Goal: Communication & Community: Answer question/provide support

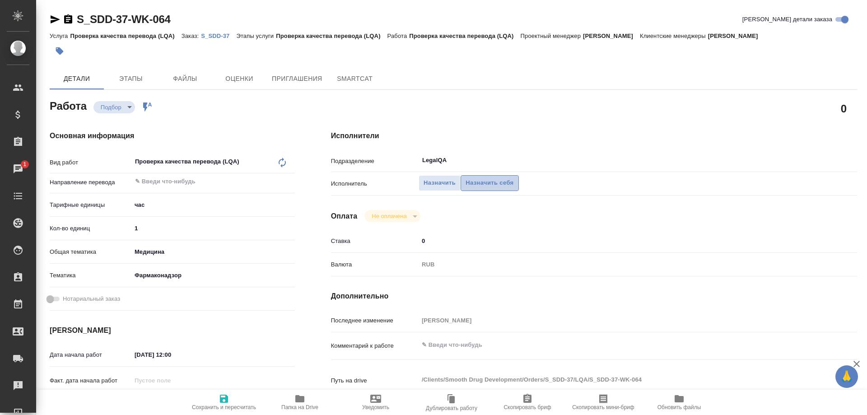
click at [485, 178] on span "Назначить себя" at bounding box center [490, 183] width 48 height 10
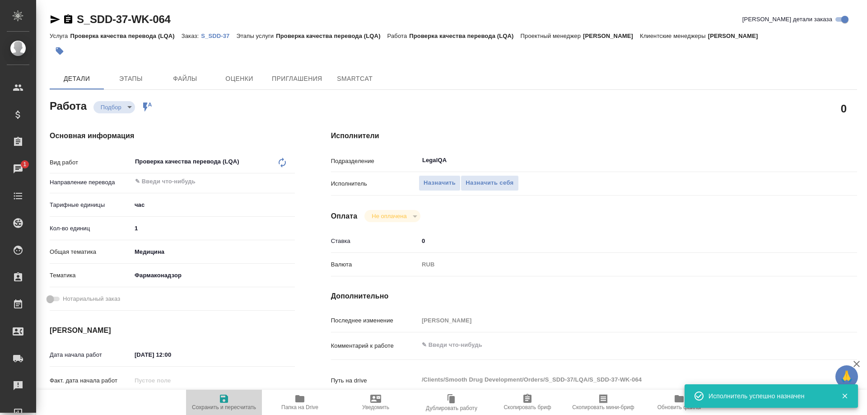
click at [226, 401] on icon "button" at bounding box center [224, 399] width 8 height 8
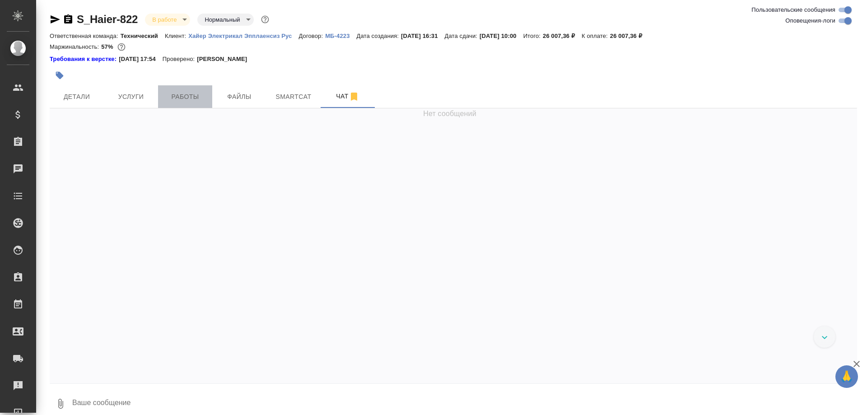
click at [188, 102] on span "Работы" at bounding box center [185, 96] width 43 height 11
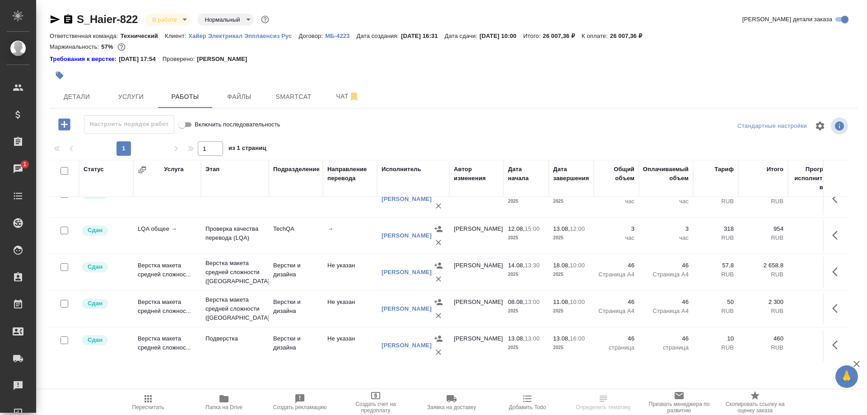
scroll to position [90, 0]
click at [334, 102] on span "Чат" at bounding box center [347, 96] width 43 height 11
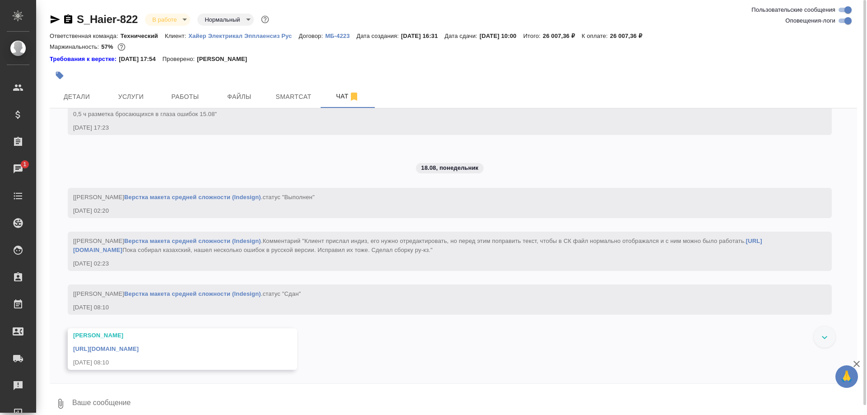
scroll to position [16308, 0]
click at [137, 88] on button "Услуги" at bounding box center [131, 96] width 54 height 23
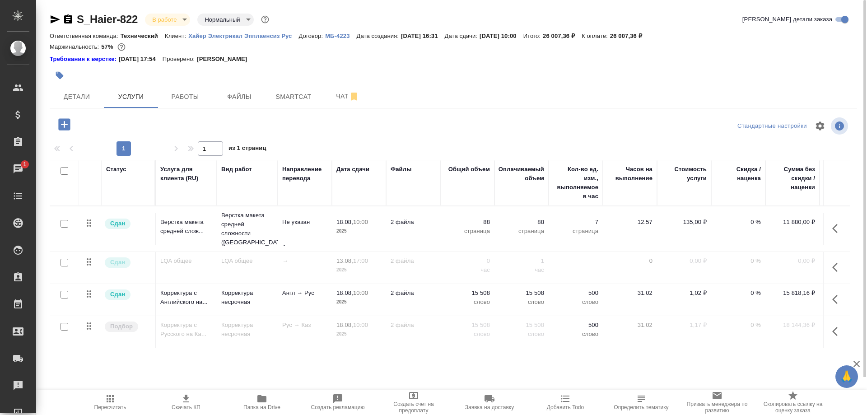
click at [269, 408] on span "Папка на Drive" at bounding box center [261, 407] width 37 height 6
click at [340, 97] on span "Чат" at bounding box center [347, 96] width 43 height 11
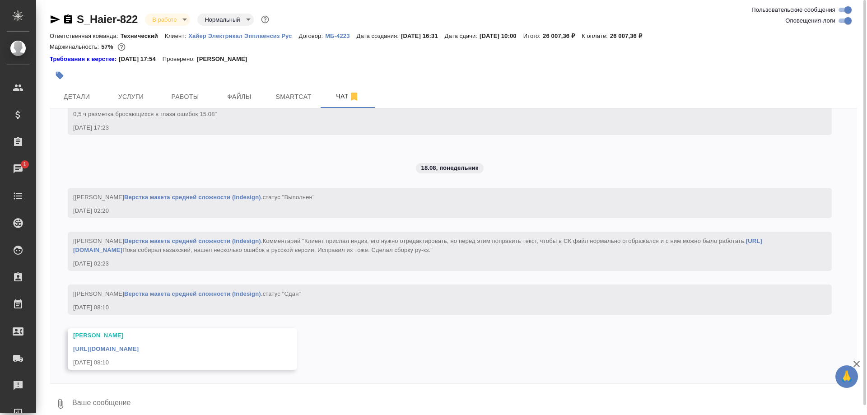
scroll to position [16860, 0]
click at [214, 403] on textarea at bounding box center [464, 403] width 786 height 31
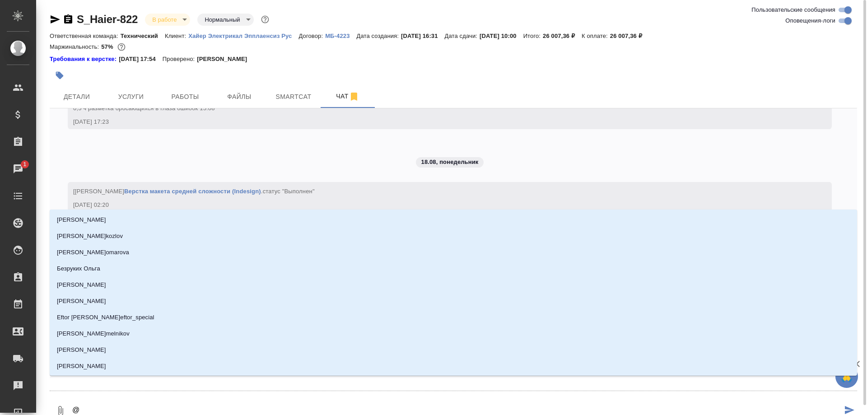
type textarea "@а"
type input "[PERSON_NAME]"
type textarea "@ар"
type input "ар"
type textarea "@арс"
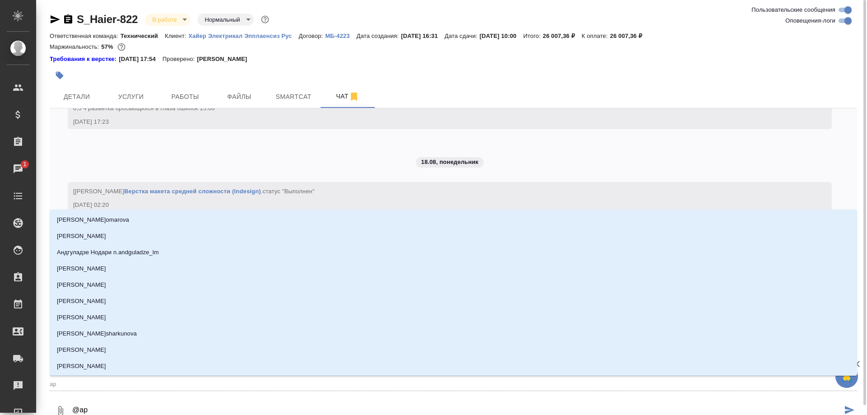
type input "арс"
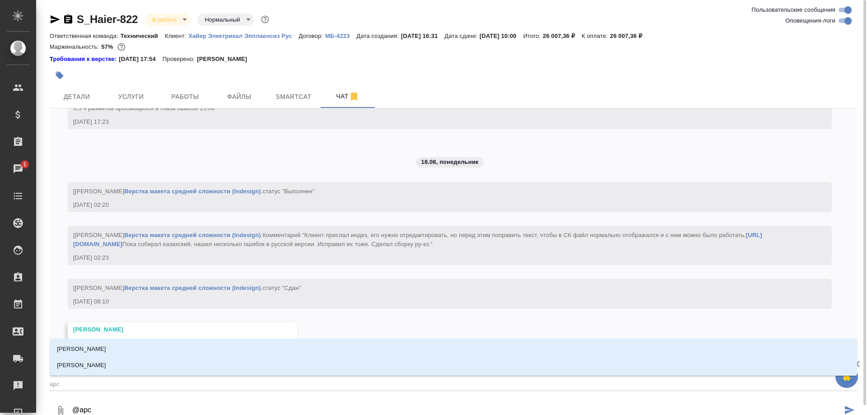
type textarea "@арсе"
type input "арсе"
type textarea "@арсен"
type input "арсен"
type textarea "@арсень"
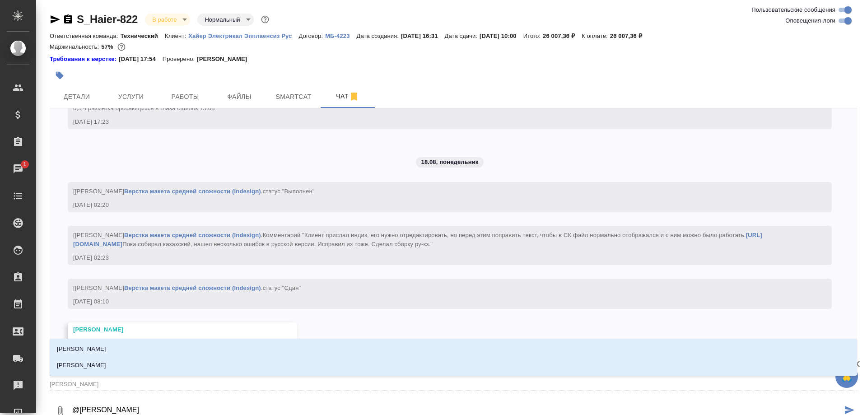
type input "арсень"
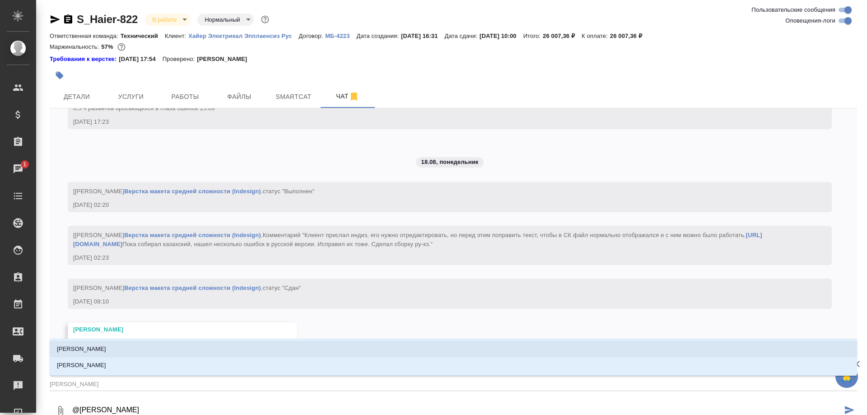
click at [101, 350] on p "[PERSON_NAME]" at bounding box center [81, 349] width 49 height 9
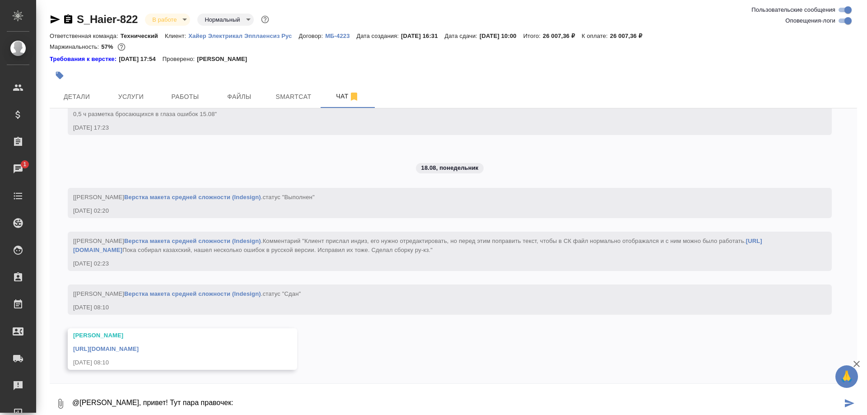
paste textarea "https://drive.awatera.com/s/od9BHweP7fkQLf9"
type textarea "@Арсеньева Вера, привет! Тут пара правочек: https://drive.awatera.com/s/od9BHwe…"
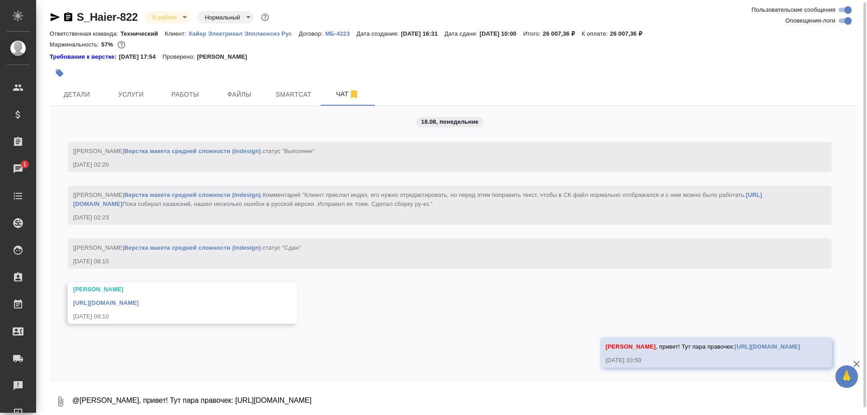
scroll to position [16904, 0]
click at [187, 94] on span "Работы" at bounding box center [185, 94] width 43 height 11
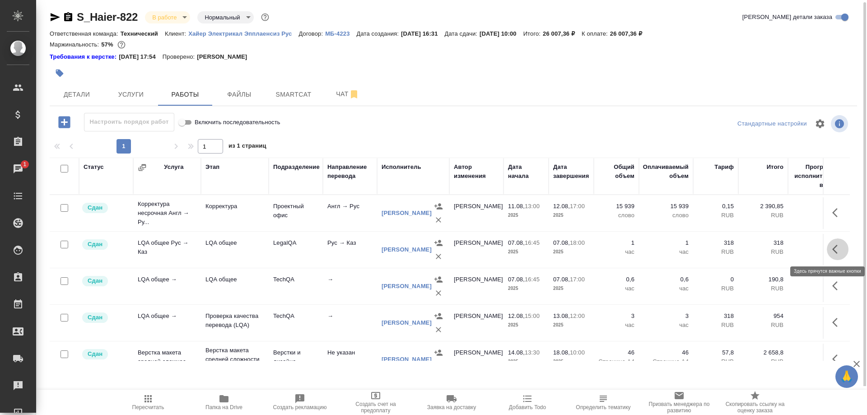
click at [832, 249] on button "button" at bounding box center [838, 249] width 22 height 22
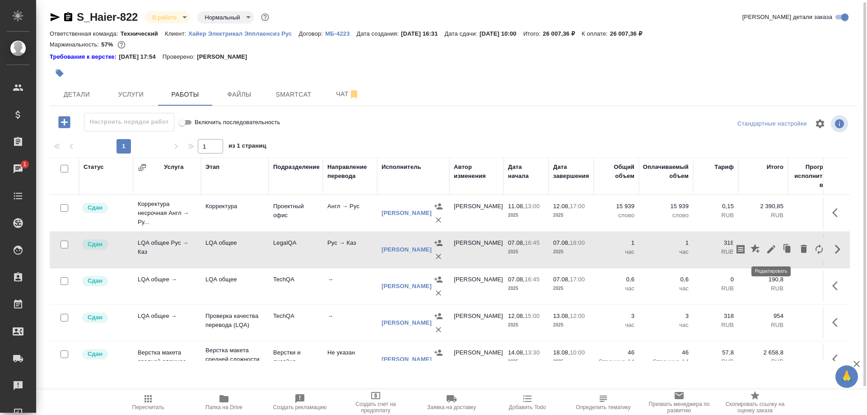
click at [771, 248] on icon "button" at bounding box center [771, 249] width 11 height 11
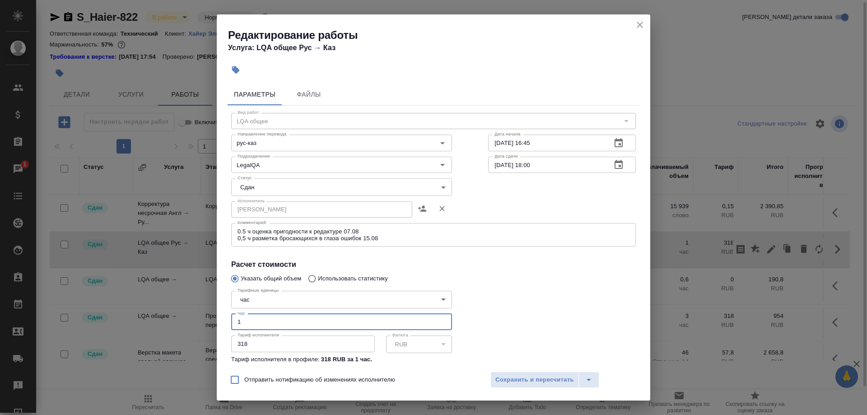
click at [299, 314] on input "1" at bounding box center [341, 322] width 221 height 16
type input "1.17"
click at [397, 233] on textarea "0.5 ч оценка пригодности к редактуре 07.08 0,5 ч разметка бросающихся в глаза о…" at bounding box center [434, 235] width 392 height 14
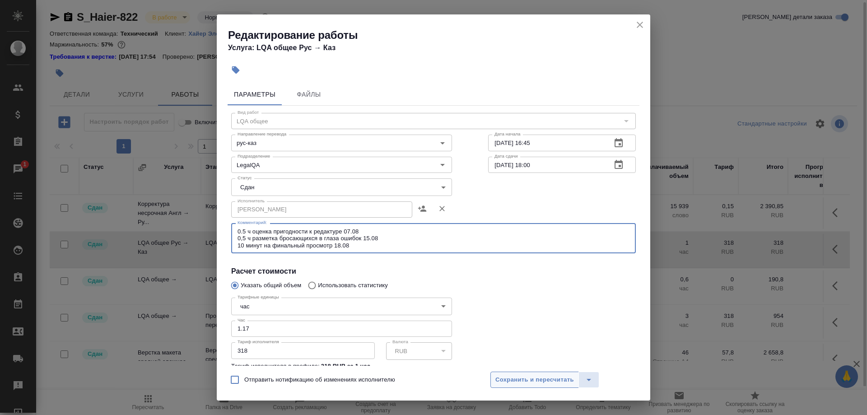
type textarea "0.5 ч оценка пригодности к редактуре 07.08 0,5 ч разметка бросающихся в глаза о…"
click at [514, 381] on span "Сохранить и пересчитать" at bounding box center [534, 380] width 79 height 10
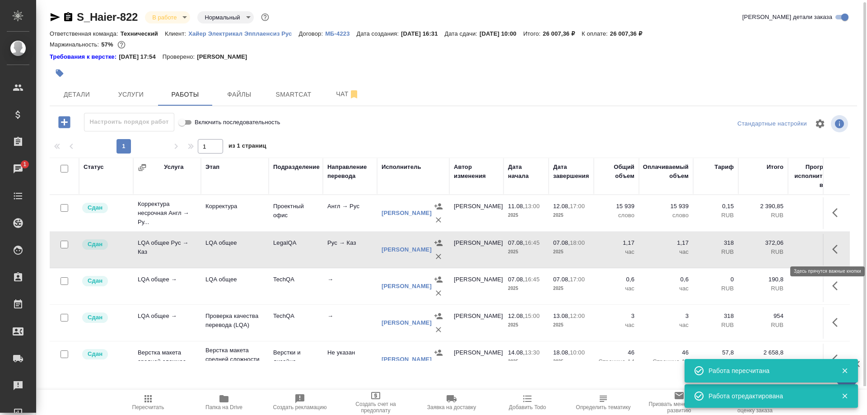
click at [830, 249] on button "button" at bounding box center [838, 249] width 22 height 22
click at [668, 229] on td "0,6 час" at bounding box center [666, 213] width 54 height 32
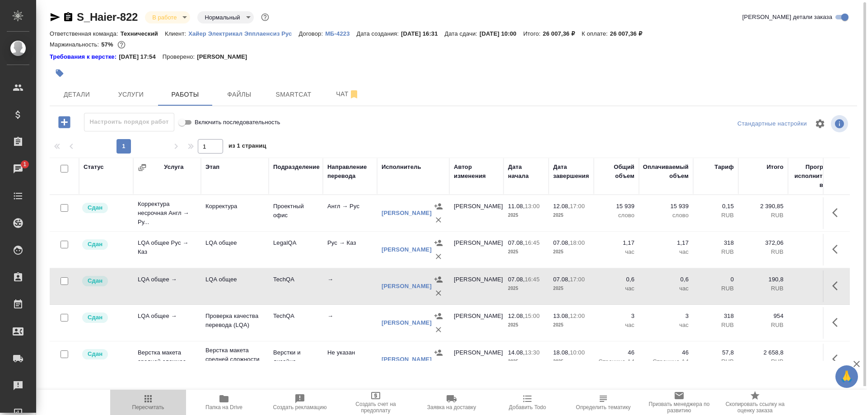
click at [154, 399] on span "Пересчитать" at bounding box center [148, 401] width 65 height 17
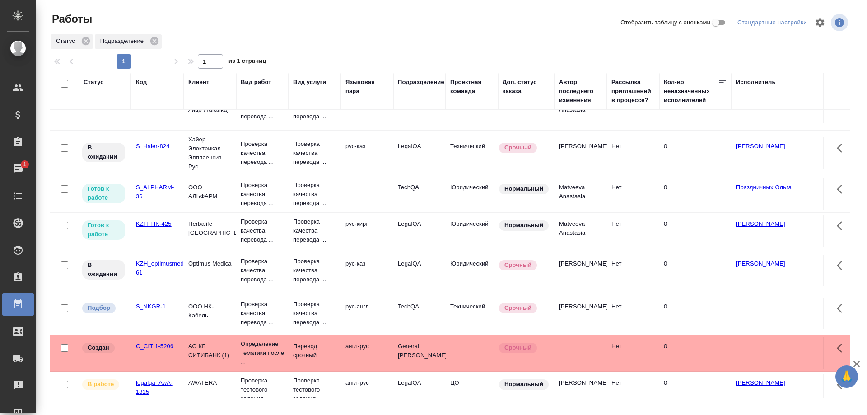
scroll to position [92, 0]
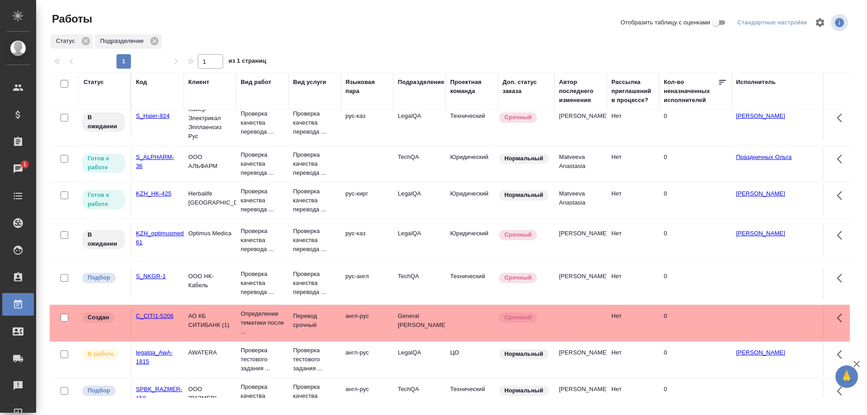
click at [154, 194] on link "KZH_HK-425" at bounding box center [154, 193] width 36 height 7
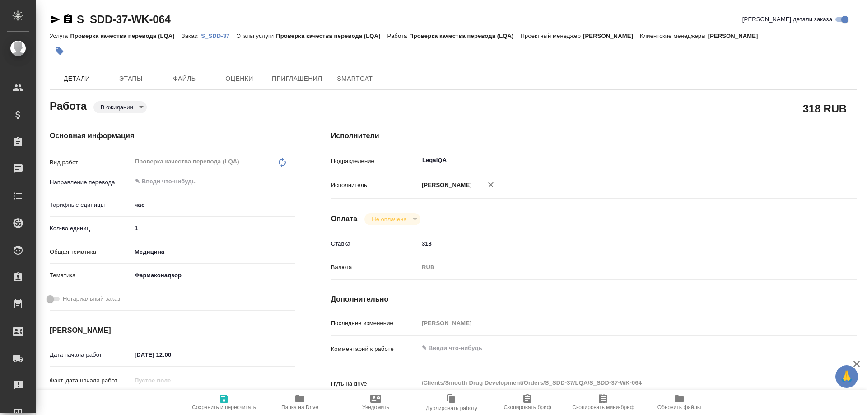
type textarea "x"
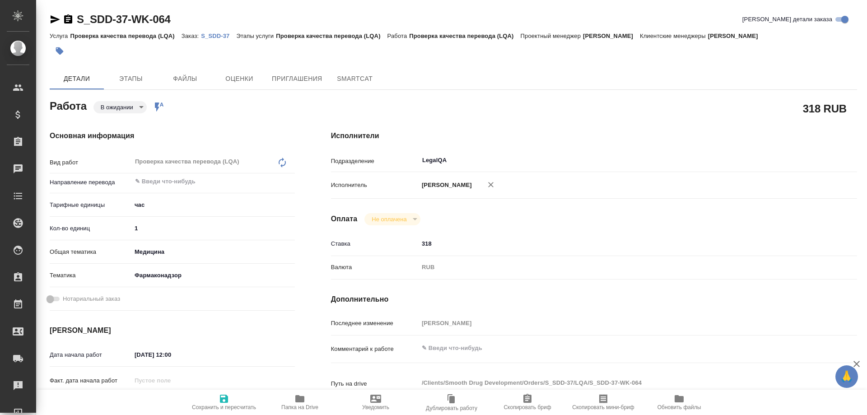
type textarea "x"
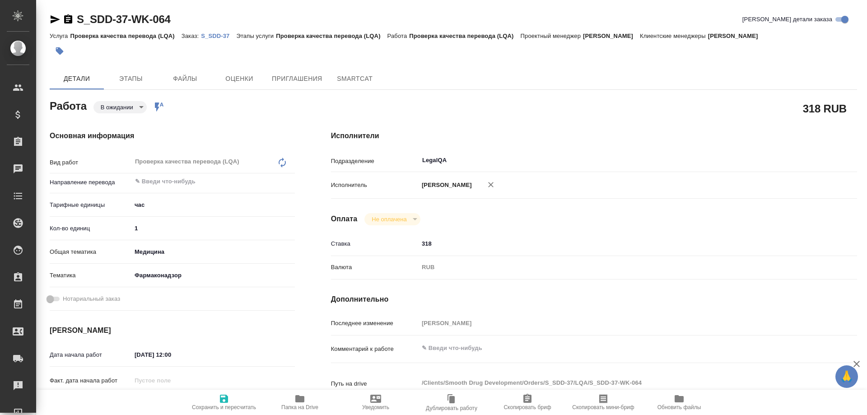
type textarea "x"
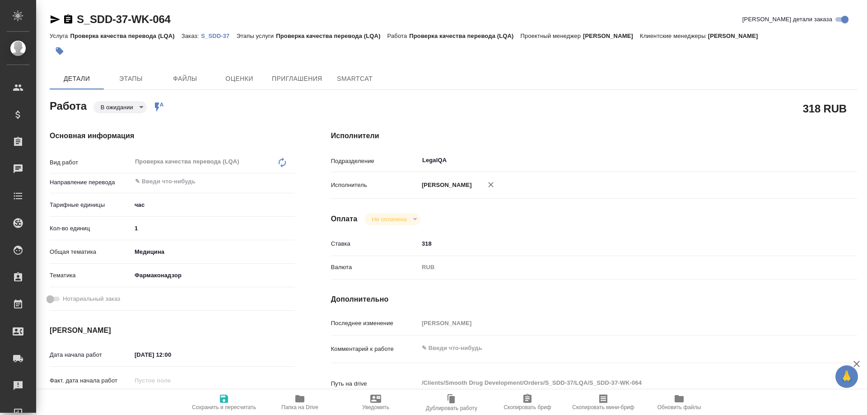
type textarea "x"
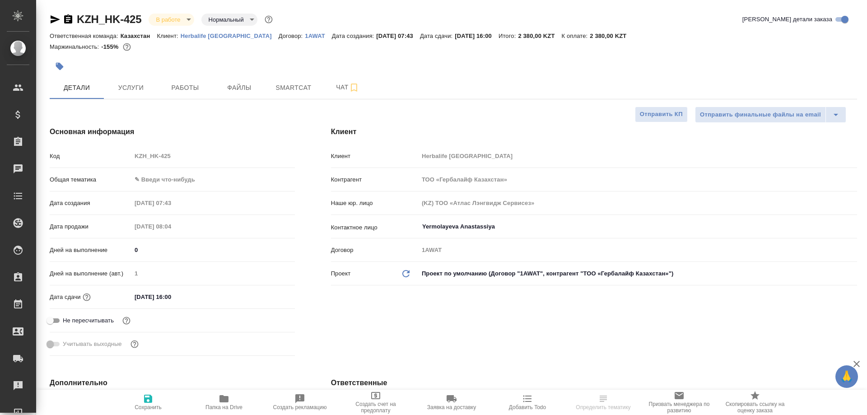
select select "RU"
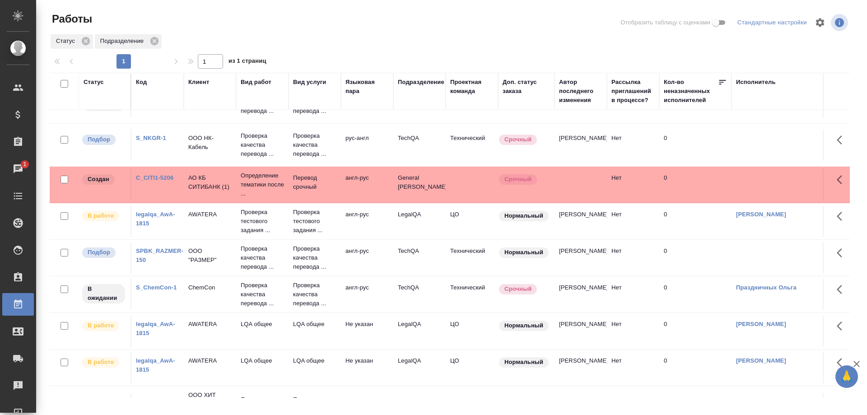
scroll to position [276, 0]
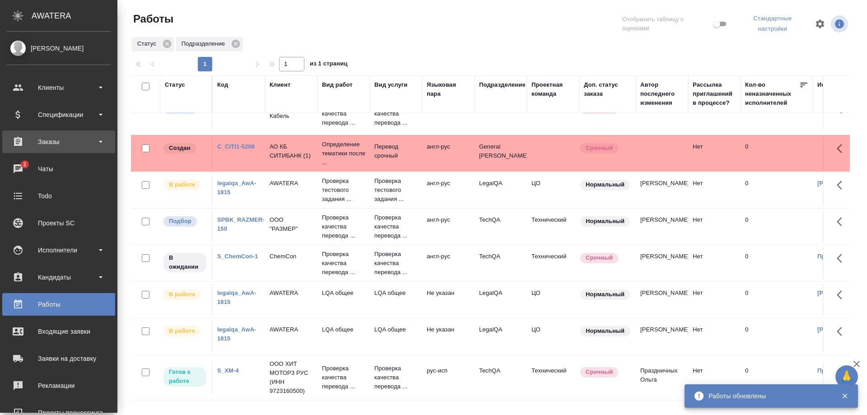
click at [55, 133] on div "Заказы" at bounding box center [58, 142] width 113 height 23
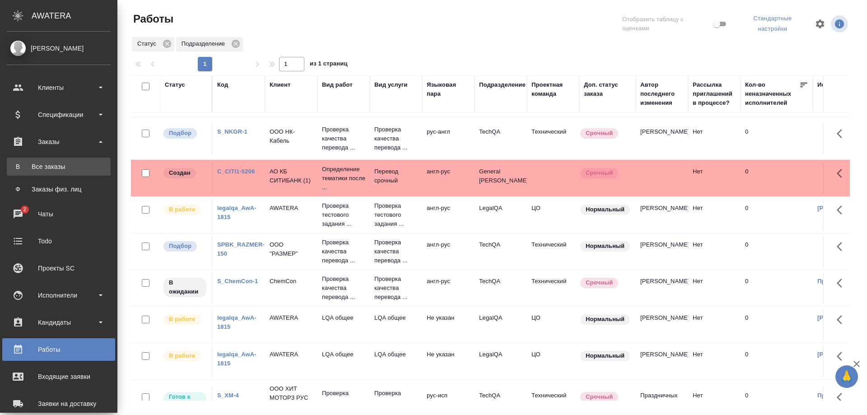
click at [54, 166] on div "Все заказы" at bounding box center [58, 166] width 95 height 9
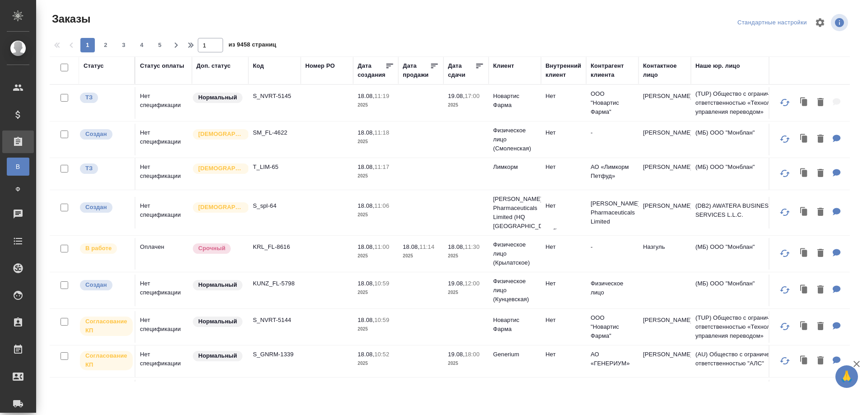
click at [257, 65] on div "Код" at bounding box center [258, 65] width 11 height 9
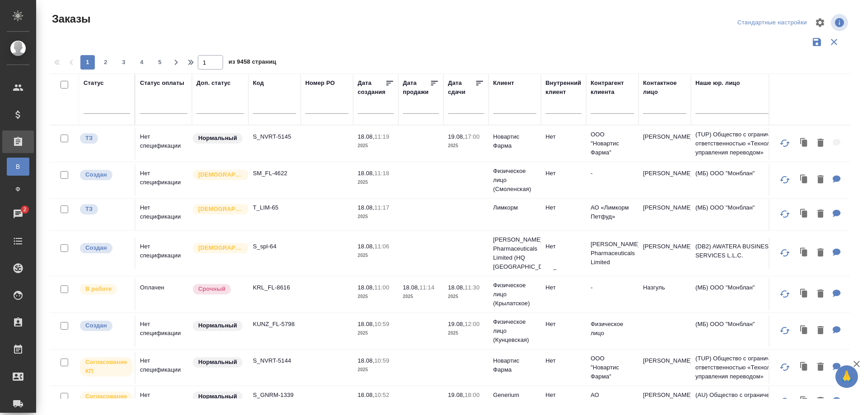
click at [264, 101] on div at bounding box center [274, 109] width 43 height 22
click at [257, 104] on input "text" at bounding box center [274, 108] width 43 height 11
paste input "QPAY-25028"
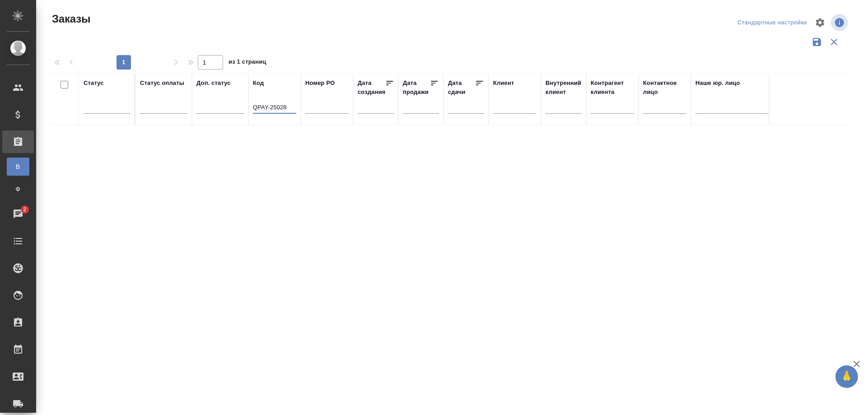
drag, startPoint x: 267, startPoint y: 107, endPoint x: 236, endPoint y: 107, distance: 31.2
click at [253, 107] on input "QPAY-25028" at bounding box center [274, 108] width 43 height 11
type input "25028"
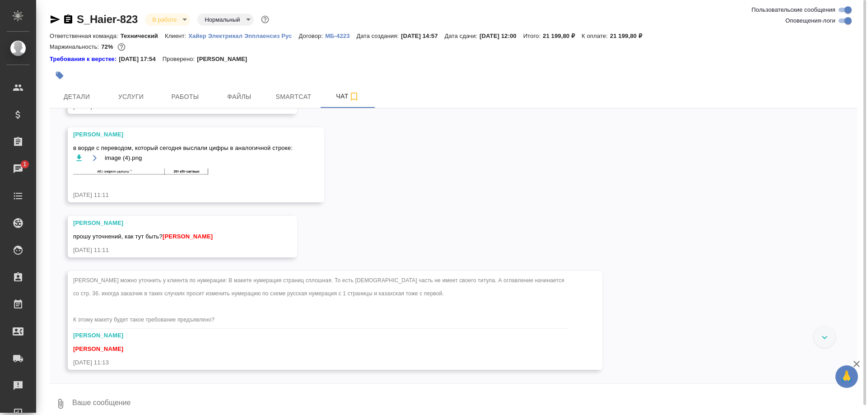
scroll to position [10355, 0]
click at [182, 86] on img at bounding box center [141, 83] width 136 height 8
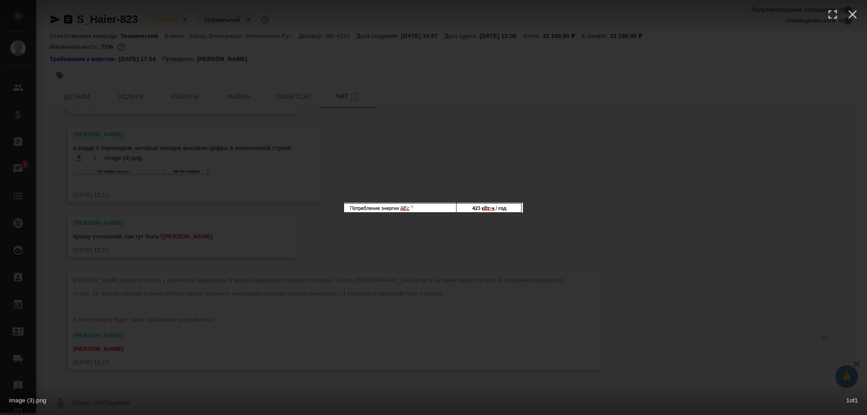
click at [467, 278] on div "image (3).png 1 of 1" at bounding box center [433, 207] width 867 height 415
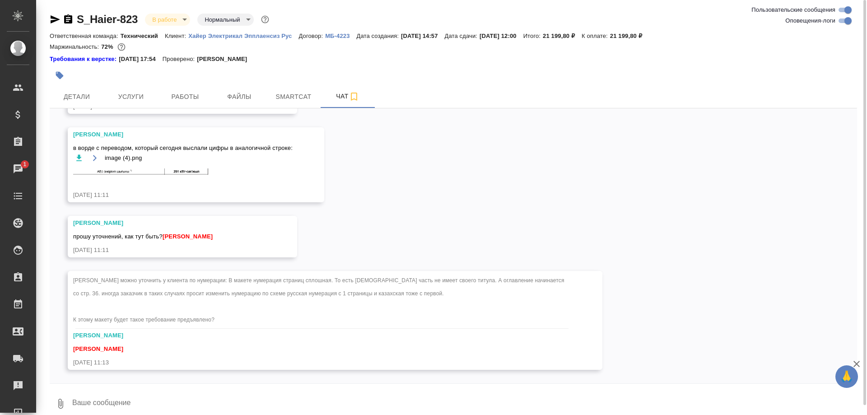
scroll to position [10540, 0]
click at [288, 92] on span "Smartcat" at bounding box center [293, 96] width 43 height 11
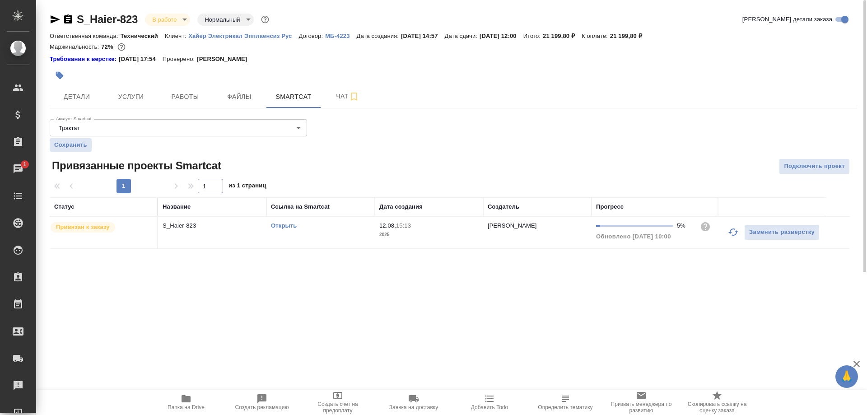
click at [289, 226] on link "Открыть" at bounding box center [284, 225] width 26 height 7
click at [336, 100] on span "Чат" at bounding box center [347, 96] width 43 height 11
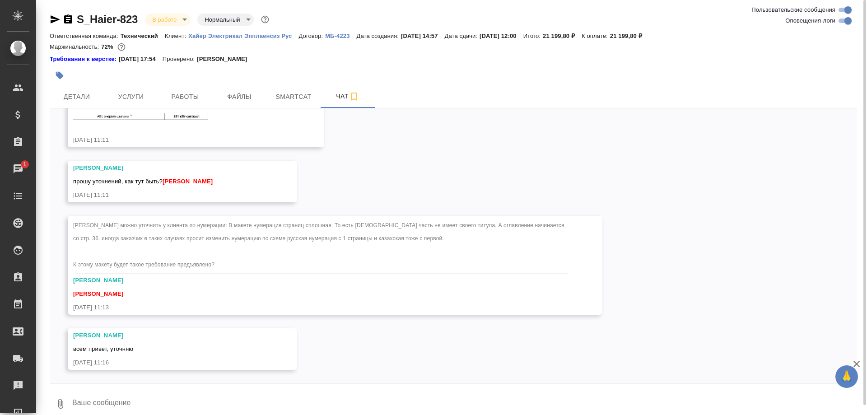
scroll to position [10595, 0]
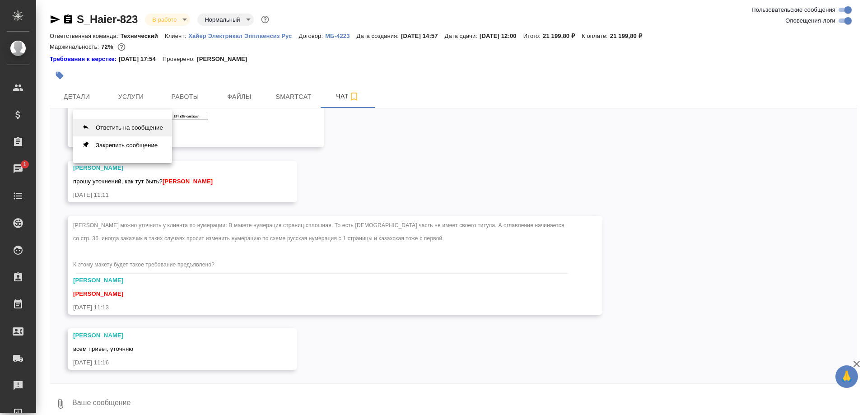
click at [119, 130] on button "Ответить на сообщение" at bounding box center [122, 128] width 99 height 18
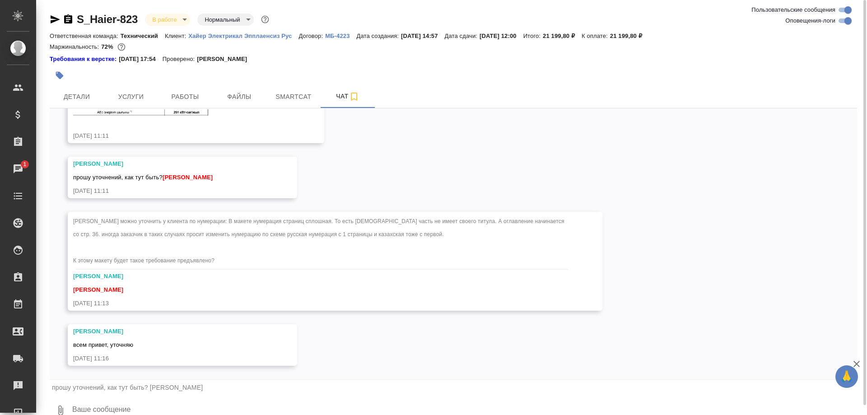
click at [126, 405] on textarea at bounding box center [464, 410] width 786 height 31
type textarea "В"
type textarea """
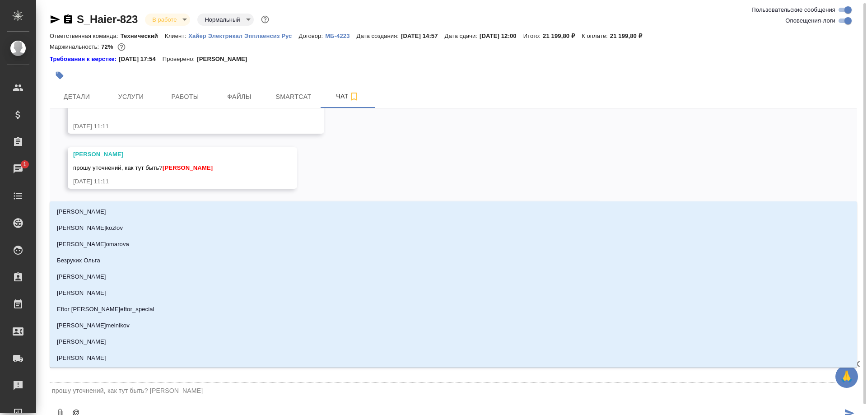
scroll to position [2, 0]
type textarea "@d"
type input "d"
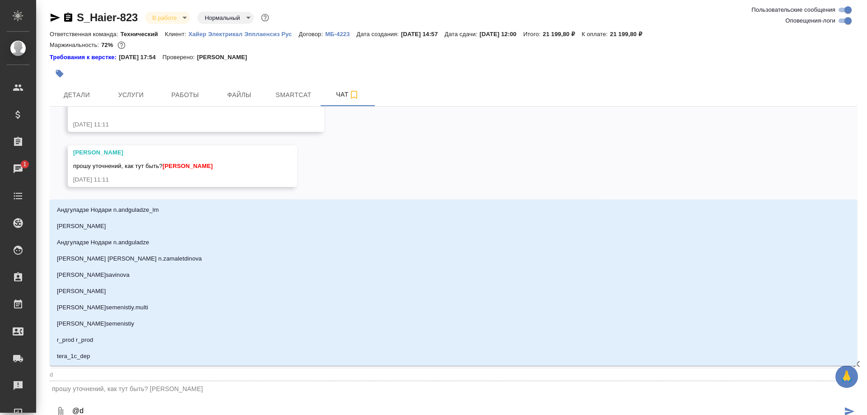
type textarea "@dh"
type input "dh"
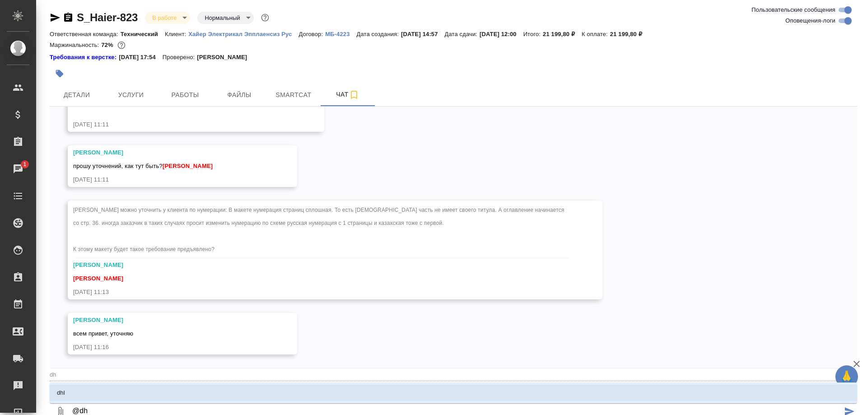
type textarea "@d"
type input "d"
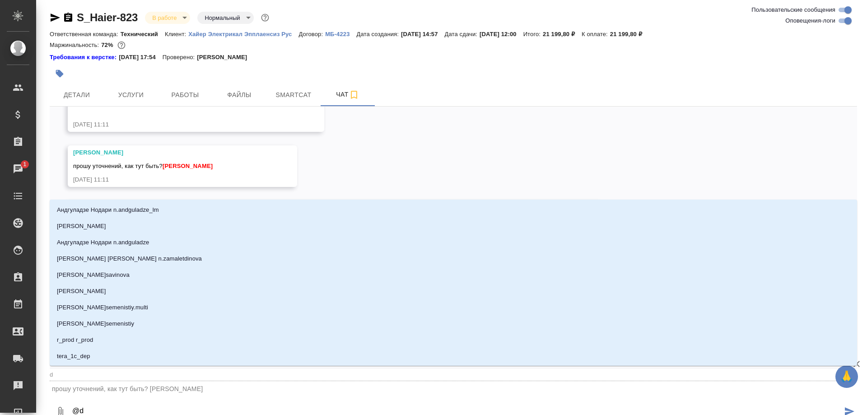
type textarea "@"
type textarea "@а"
type input "а"
type textarea "@ас"
type input "ас"
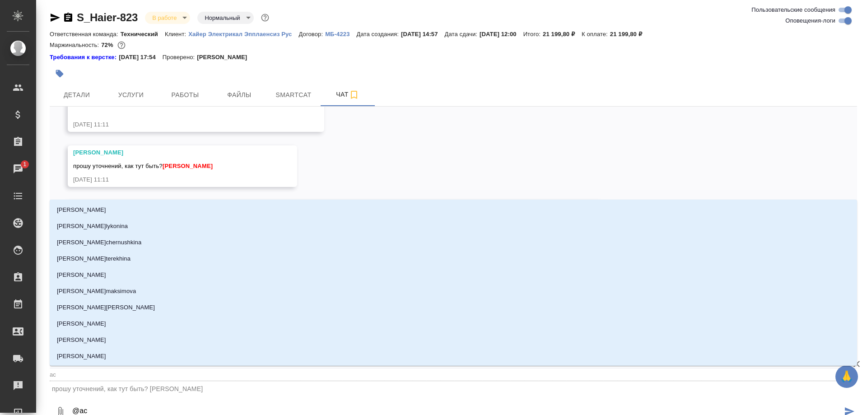
type textarea "@а"
type input "а"
type textarea "@ар"
type input "ар"
type textarea "@арс"
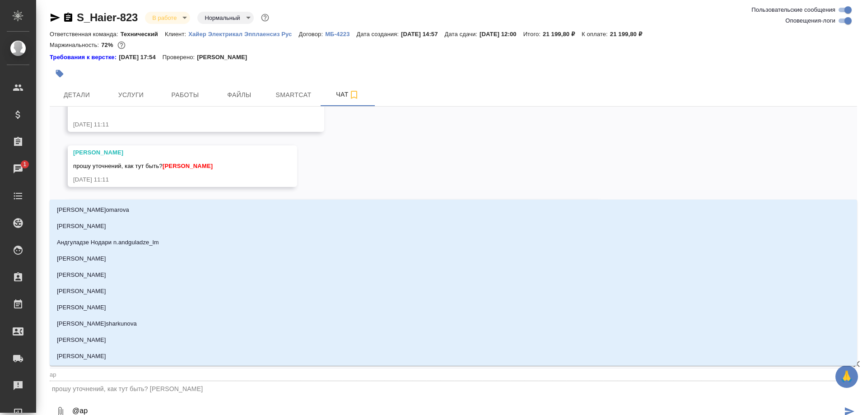
type input "арс"
type textarea "@арсе"
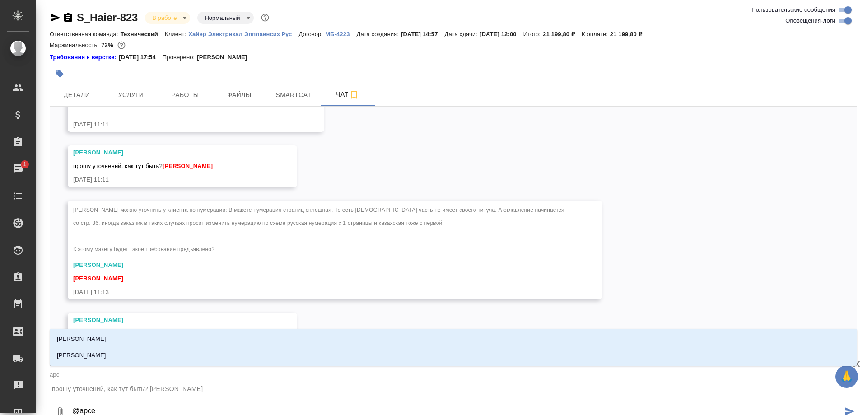
type input "арсе"
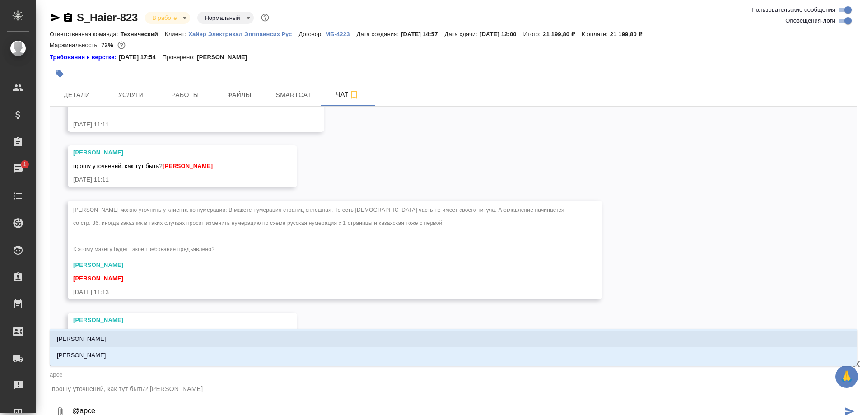
click at [85, 338] on p "[PERSON_NAME]" at bounding box center [81, 339] width 49 height 9
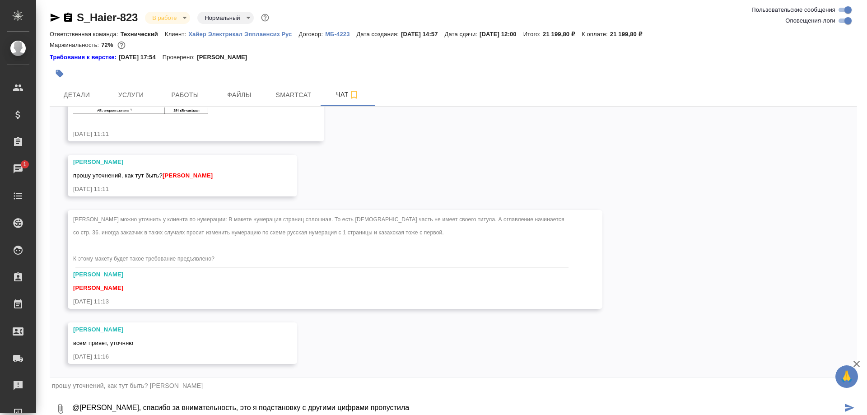
type textarea "@Арсеньева Вера, спасибо за внимательность, это я подстановку с другими цифрами…"
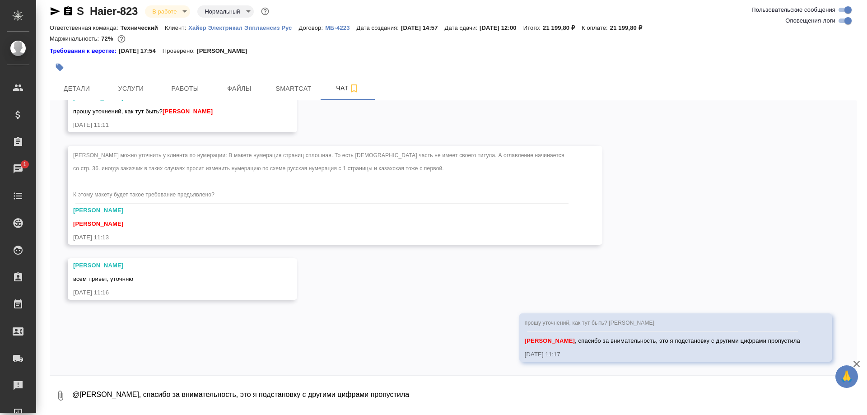
scroll to position [10657, 0]
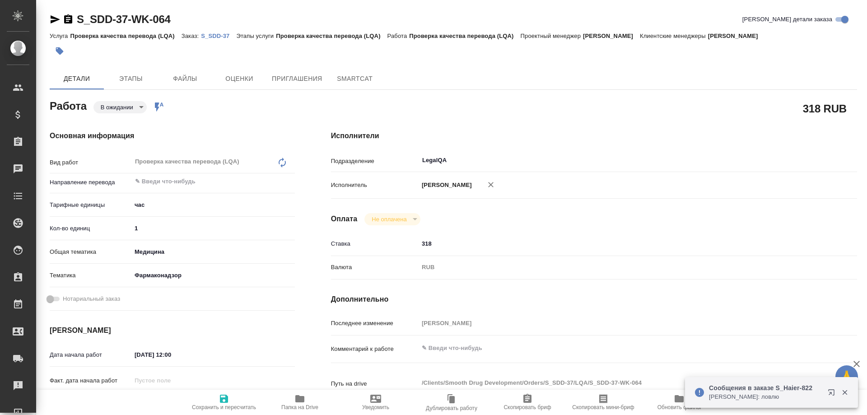
type textarea "x"
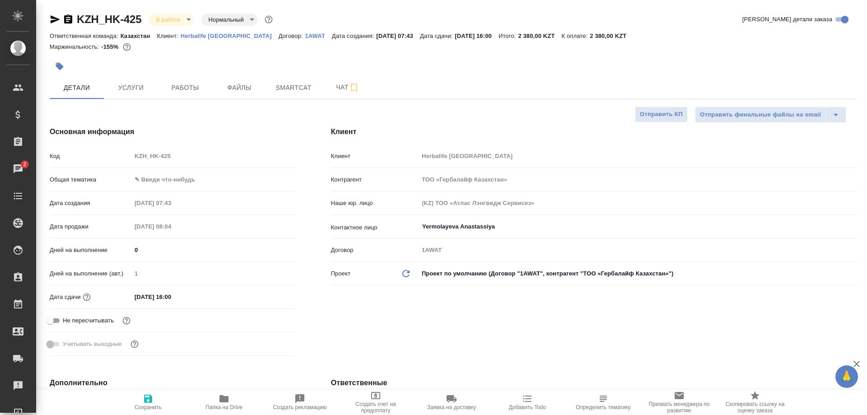
select select "RU"
click at [183, 89] on span "Работы" at bounding box center [185, 87] width 43 height 11
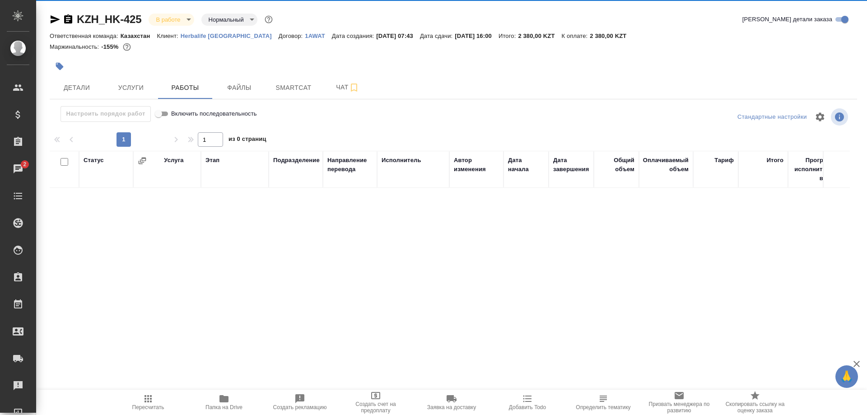
drag, startPoint x: 183, startPoint y: 375, endPoint x: 149, endPoint y: 402, distance: 43.5
click at [149, 401] on icon "button" at bounding box center [148, 398] width 11 height 11
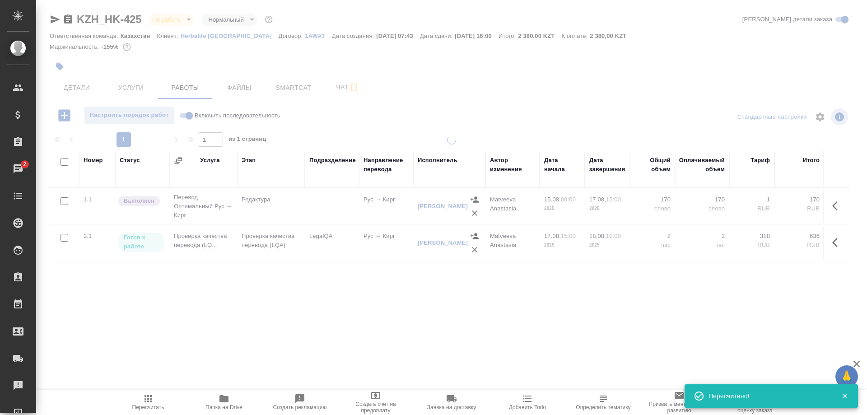
click at [148, 402] on icon "button" at bounding box center [148, 398] width 7 height 7
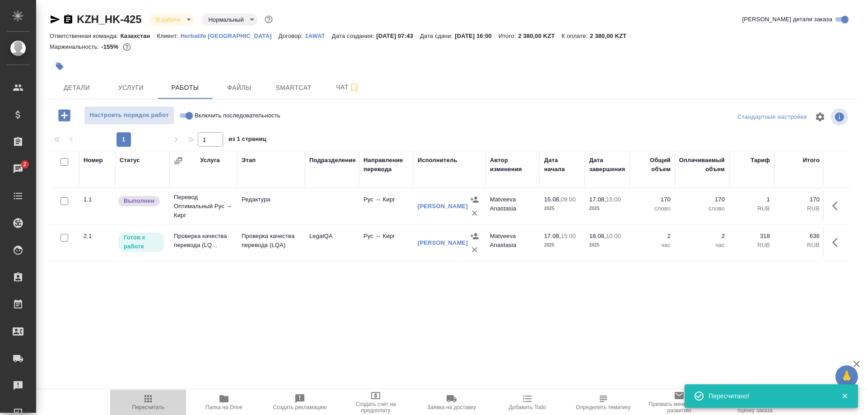
click at [152, 411] on span "Пересчитать" at bounding box center [148, 407] width 32 height 6
click at [832, 243] on button "button" at bounding box center [838, 243] width 22 height 22
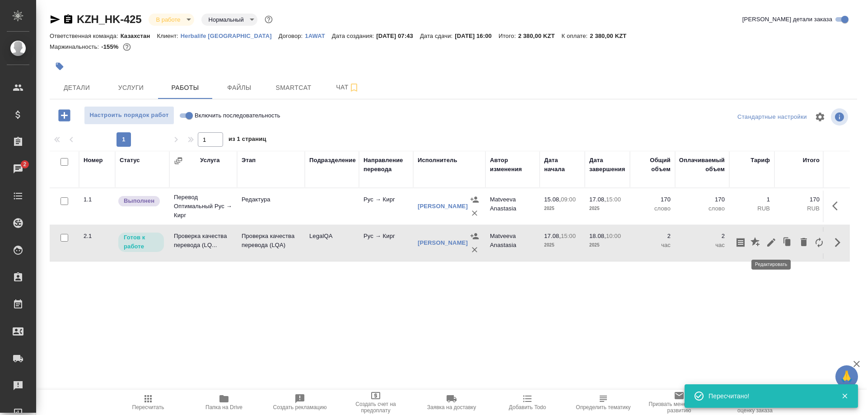
click at [769, 245] on icon "button" at bounding box center [771, 242] width 8 height 8
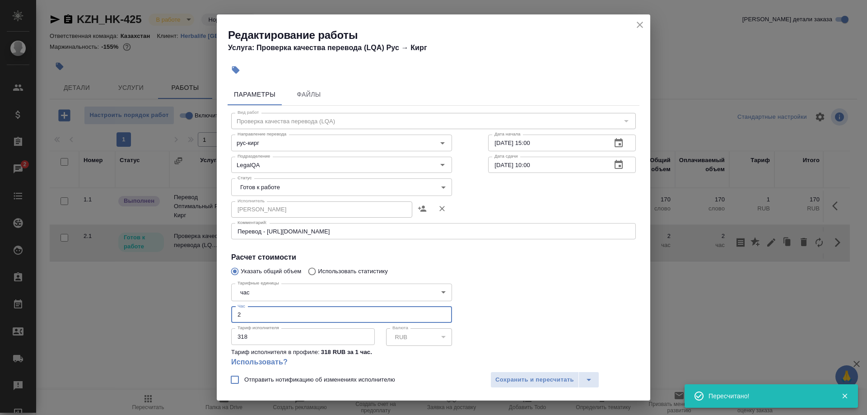
drag, startPoint x: 241, startPoint y: 314, endPoint x: 226, endPoint y: 316, distance: 15.0
click at [231, 316] on input "2" at bounding box center [341, 315] width 221 height 16
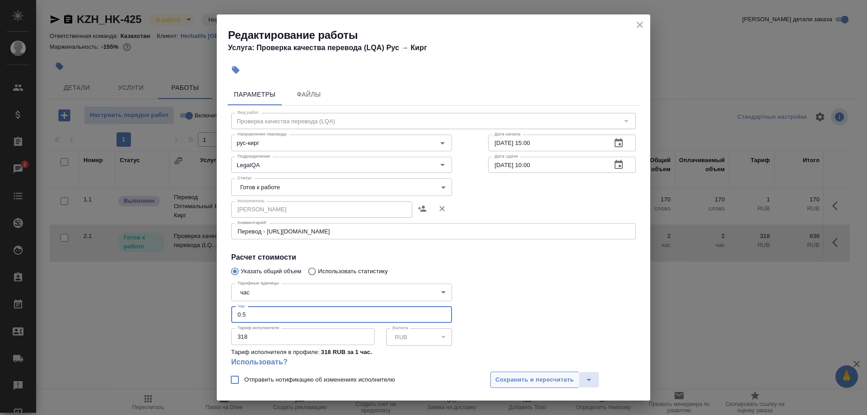
type input "0.5"
click at [504, 373] on button "Сохранить и пересчитать" at bounding box center [535, 380] width 89 height 16
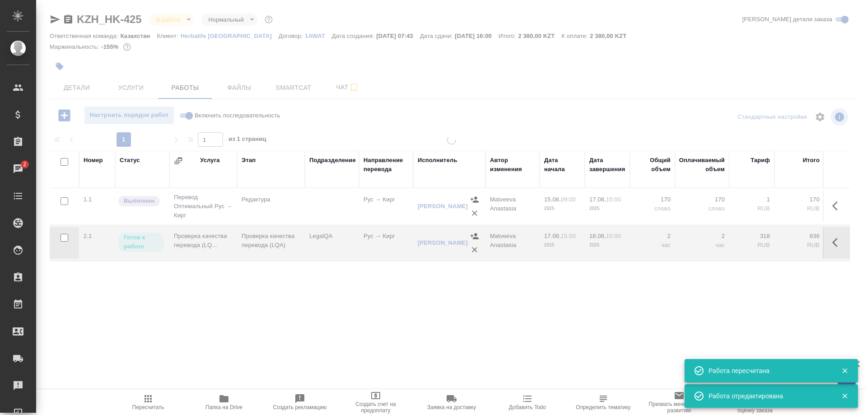
click at [146, 402] on icon "button" at bounding box center [148, 398] width 7 height 7
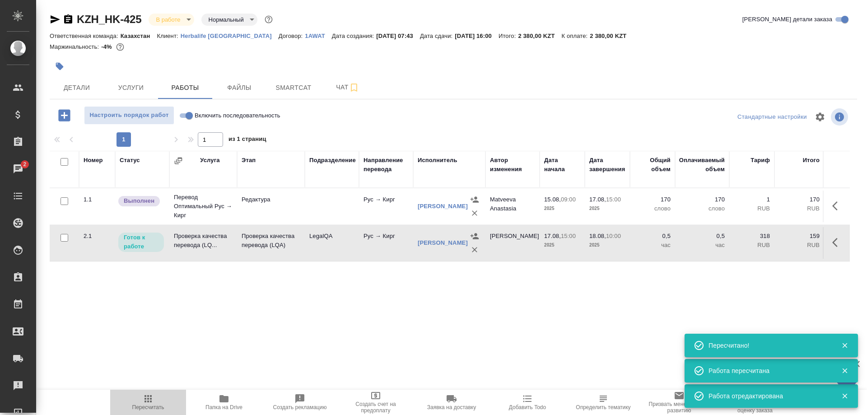
click at [146, 402] on icon "button" at bounding box center [148, 398] width 7 height 7
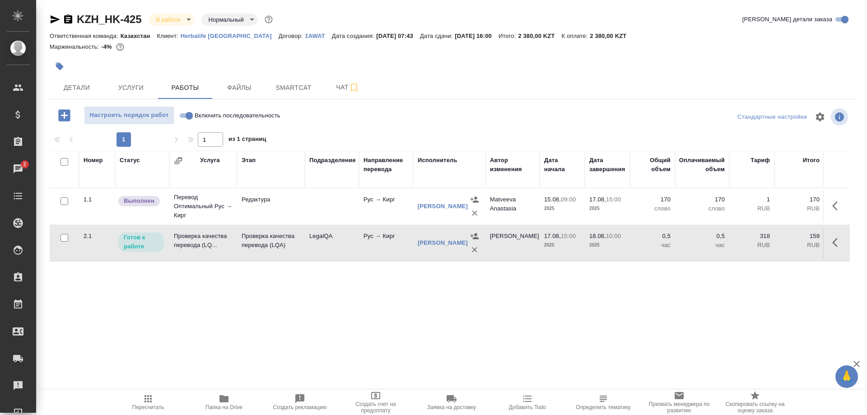
click at [830, 242] on button "button" at bounding box center [838, 243] width 22 height 22
click at [773, 243] on icon "button" at bounding box center [771, 242] width 11 height 11
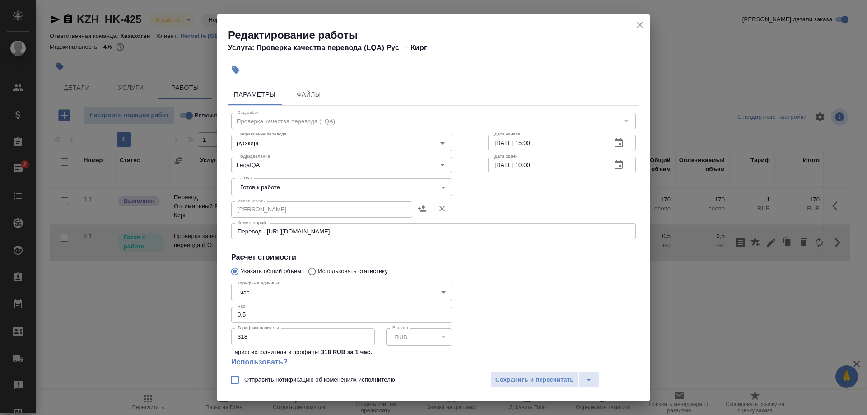
click at [255, 307] on input "0.5" at bounding box center [341, 315] width 221 height 16
type input "0.25"
click at [502, 375] on span "Сохранить и пересчитать" at bounding box center [534, 380] width 79 height 10
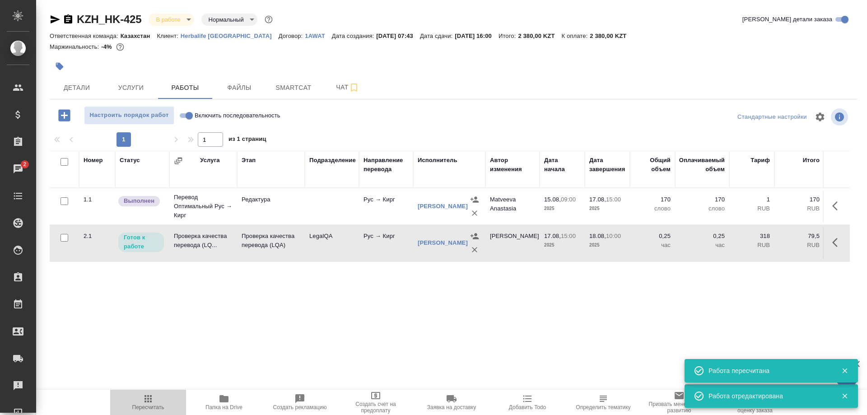
click at [143, 401] on icon "button" at bounding box center [148, 398] width 11 height 11
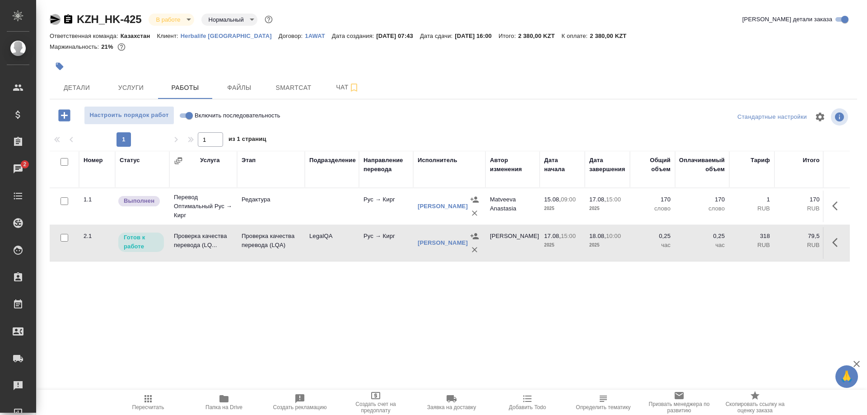
click at [53, 17] on icon "button" at bounding box center [55, 19] width 9 height 8
click at [834, 245] on icon "button" at bounding box center [837, 242] width 11 height 11
click at [770, 242] on icon "button" at bounding box center [771, 242] width 11 height 11
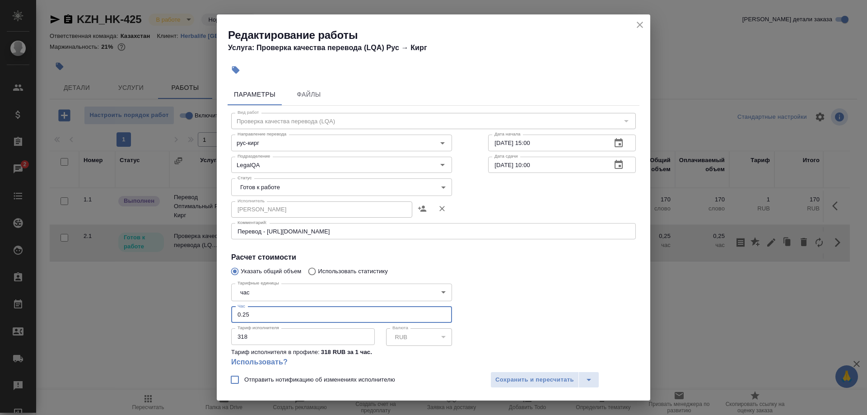
drag, startPoint x: 271, startPoint y: 299, endPoint x: 201, endPoint y: 303, distance: 70.6
click at [231, 307] on input "0.25" at bounding box center [341, 315] width 221 height 16
type input "0"
click at [509, 373] on button "Сохранить и пересчитать" at bounding box center [535, 380] width 89 height 16
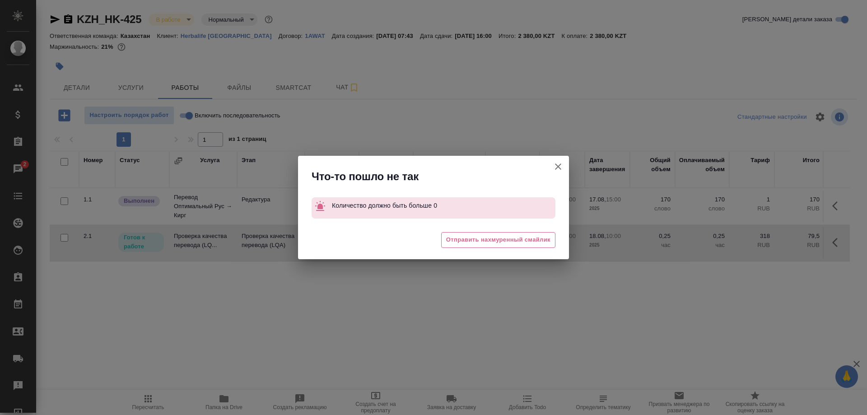
click at [551, 166] on button "Группировать работы по услугам" at bounding box center [558, 167] width 22 height 22
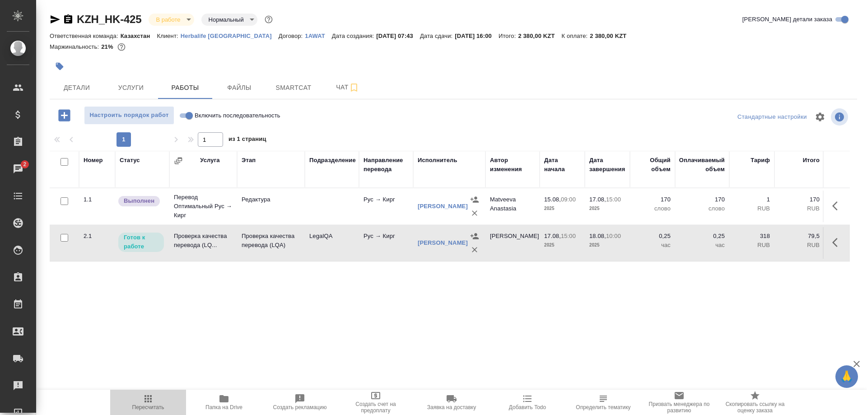
click at [136, 402] on span "Пересчитать" at bounding box center [148, 401] width 65 height 17
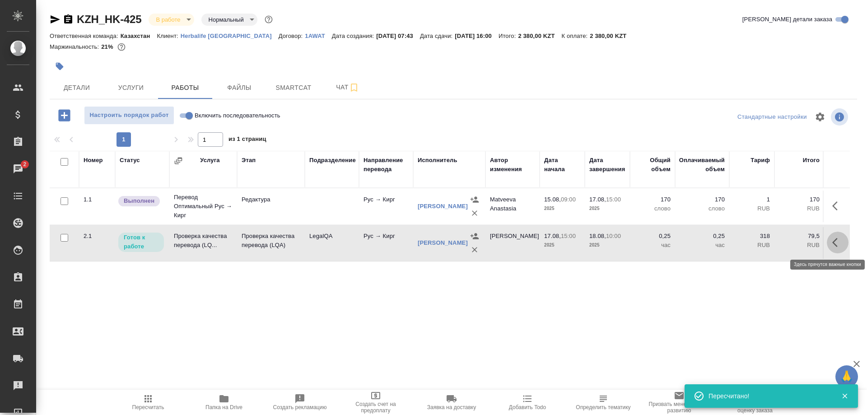
click at [829, 241] on button "button" at bounding box center [838, 243] width 22 height 22
click at [771, 241] on icon "button" at bounding box center [771, 242] width 11 height 11
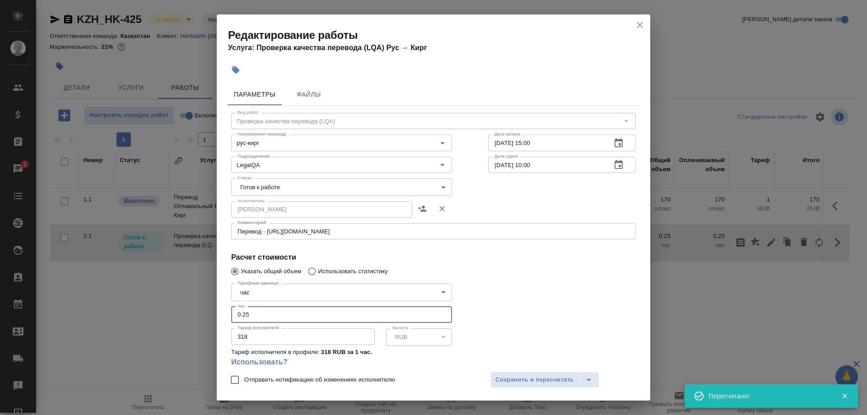
drag, startPoint x: 257, startPoint y: 303, endPoint x: 214, endPoint y: 305, distance: 43.0
click at [231, 307] on input "0.25" at bounding box center [341, 315] width 221 height 16
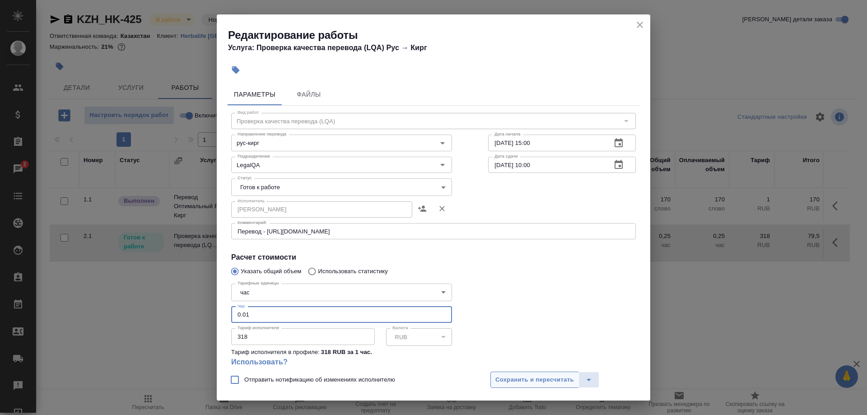
type input "0.01"
click at [512, 378] on span "Сохранить и пересчитать" at bounding box center [534, 380] width 79 height 10
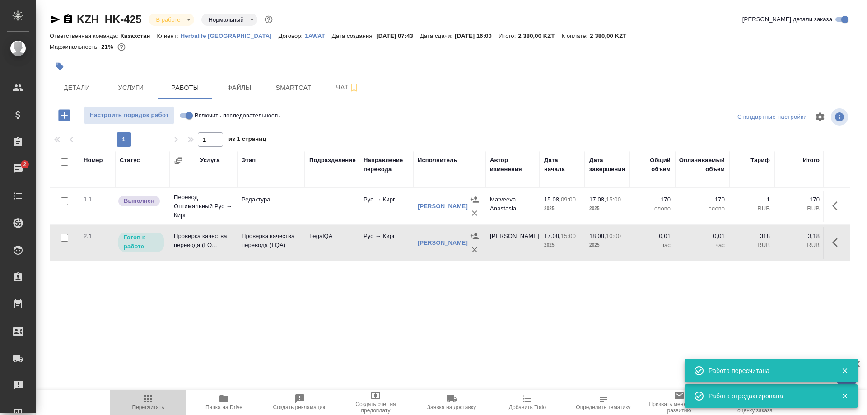
click at [145, 401] on icon "button" at bounding box center [148, 398] width 7 height 7
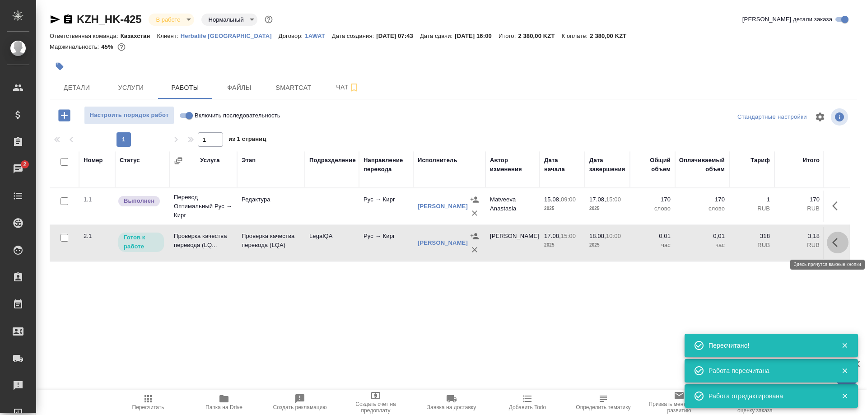
click at [835, 241] on icon "button" at bounding box center [834, 242] width 5 height 9
click at [772, 246] on icon "button" at bounding box center [771, 242] width 11 height 11
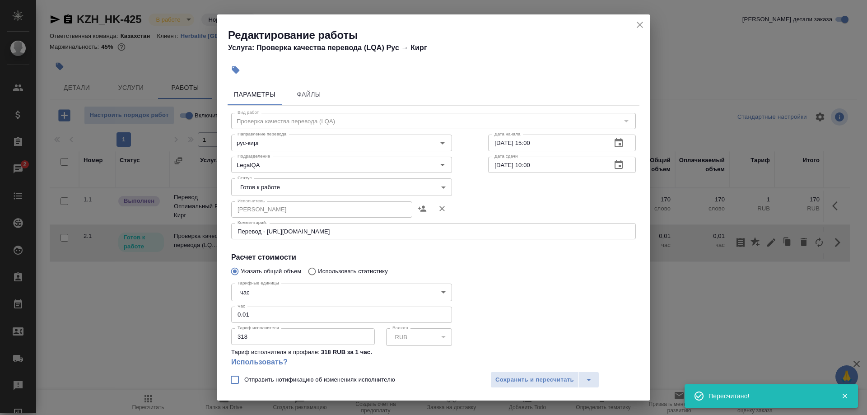
click at [265, 307] on input "0.01" at bounding box center [341, 315] width 221 height 16
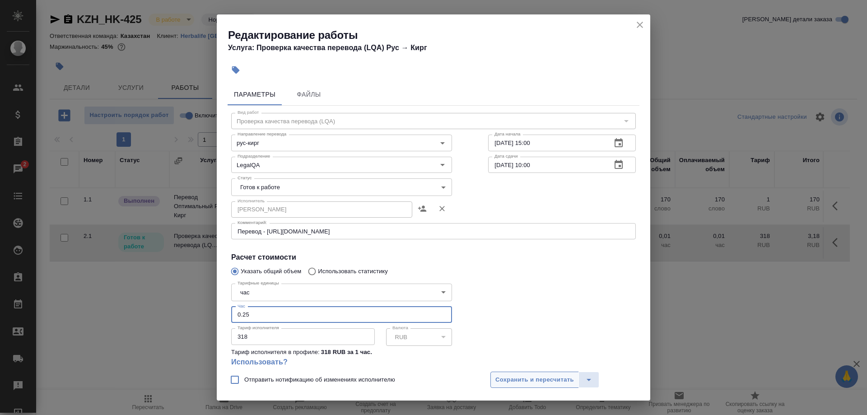
type input "0.25"
click at [516, 385] on button "Сохранить и пересчитать" at bounding box center [535, 380] width 89 height 16
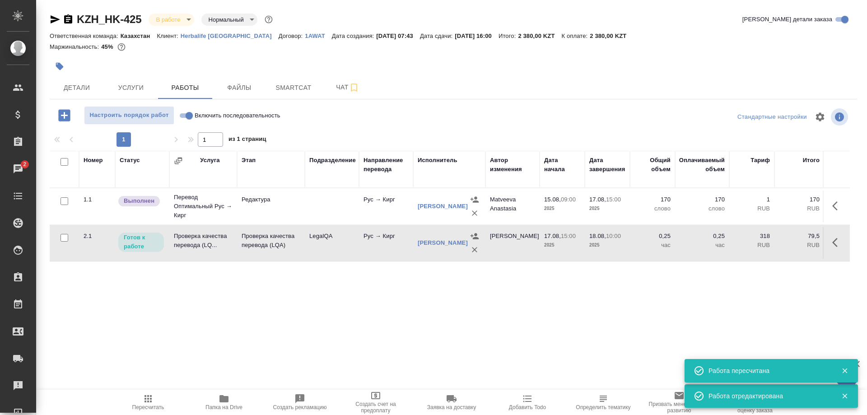
click at [149, 400] on icon "button" at bounding box center [148, 398] width 7 height 7
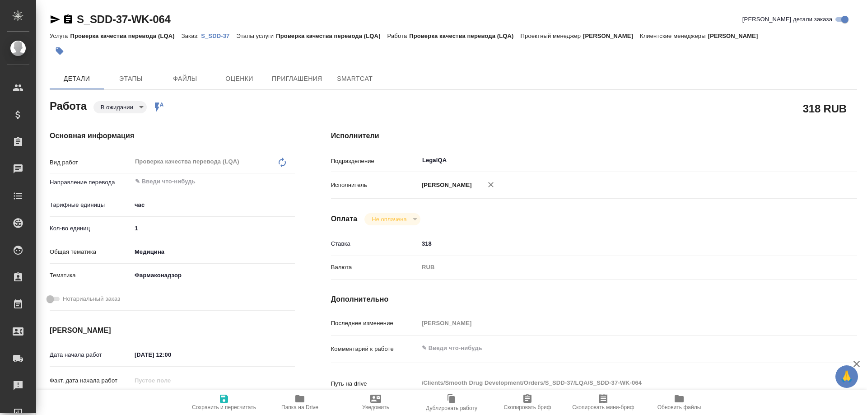
type textarea "x"
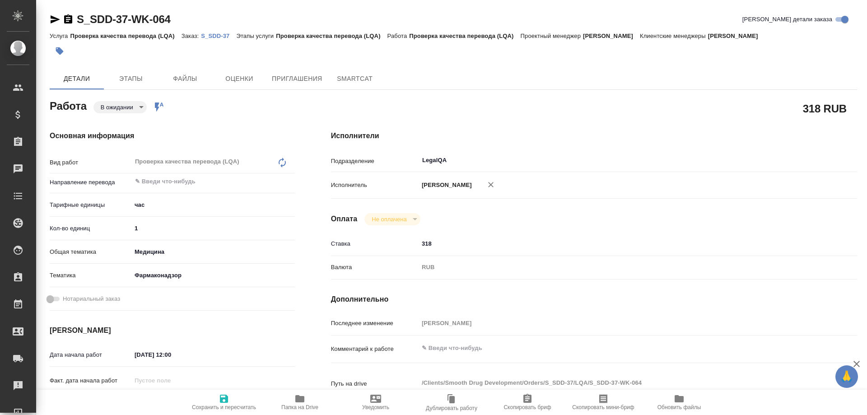
type textarea "x"
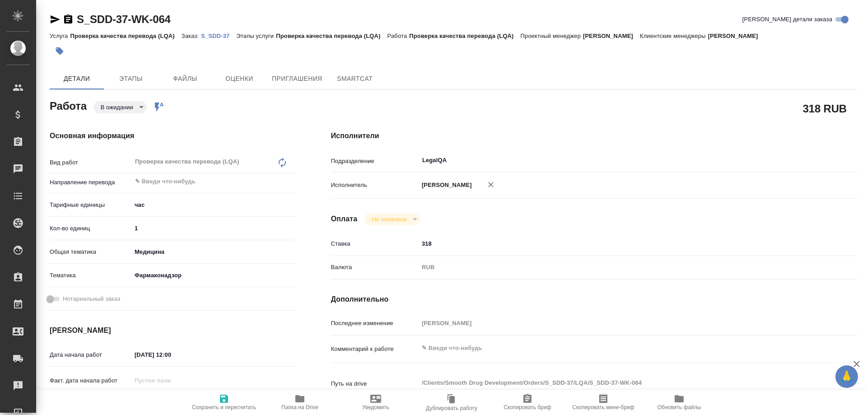
type textarea "x"
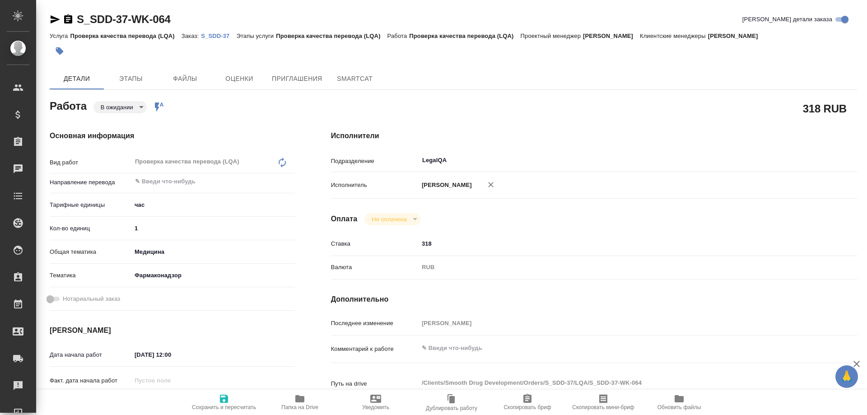
type textarea "x"
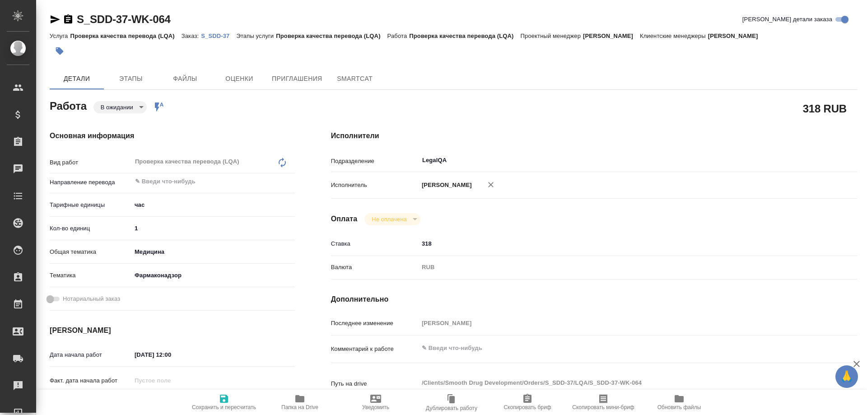
click at [215, 35] on p "S_SDD-37" at bounding box center [218, 36] width 35 height 7
type textarea "x"
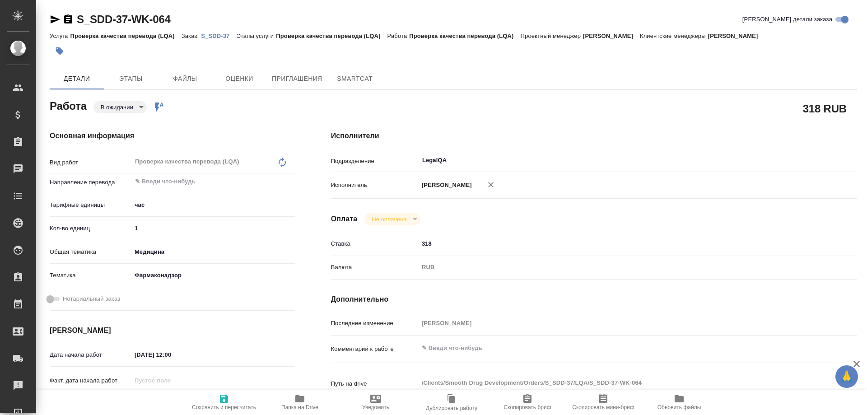
type textarea "x"
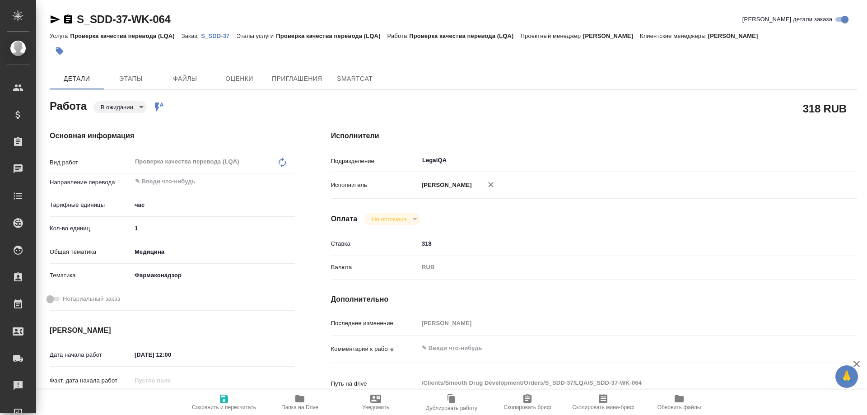
type textarea "x"
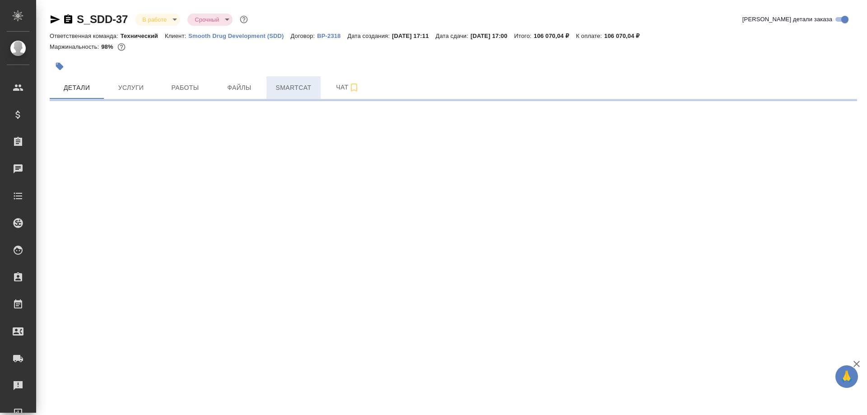
select select "RU"
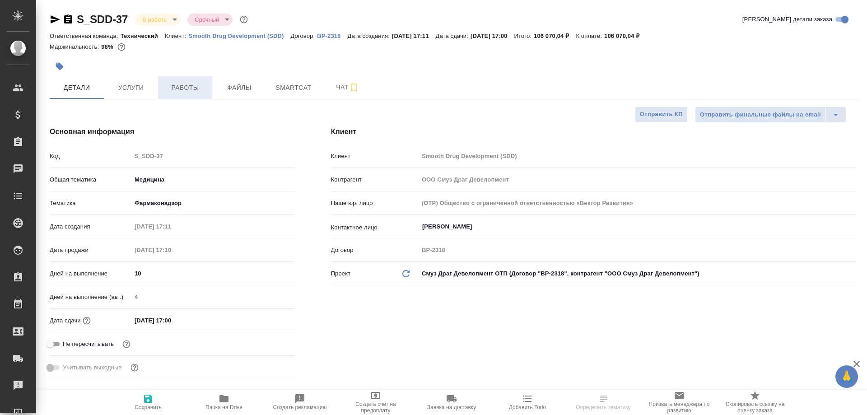
type textarea "x"
click at [180, 89] on span "Работы" at bounding box center [185, 87] width 43 height 11
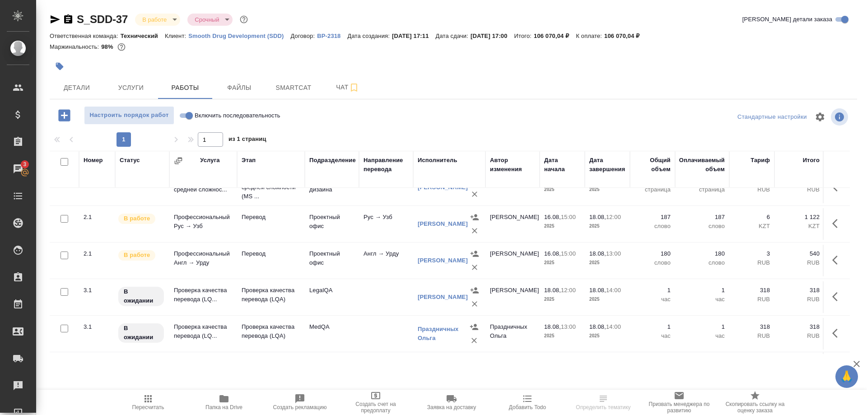
scroll to position [122, 0]
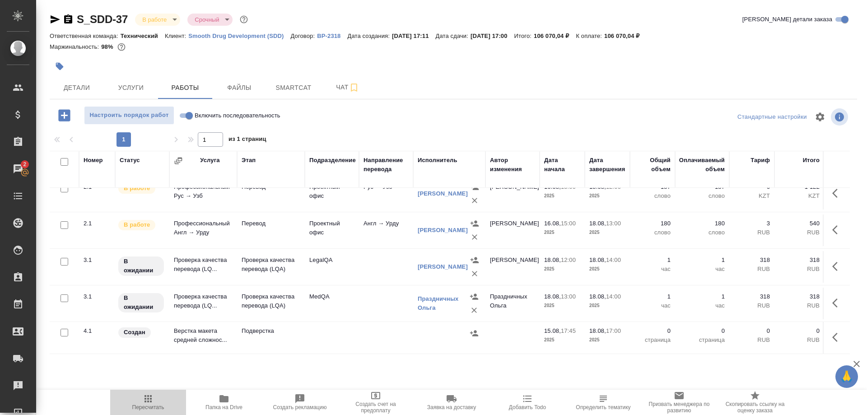
click at [131, 402] on span "Пересчитать" at bounding box center [148, 401] width 65 height 17
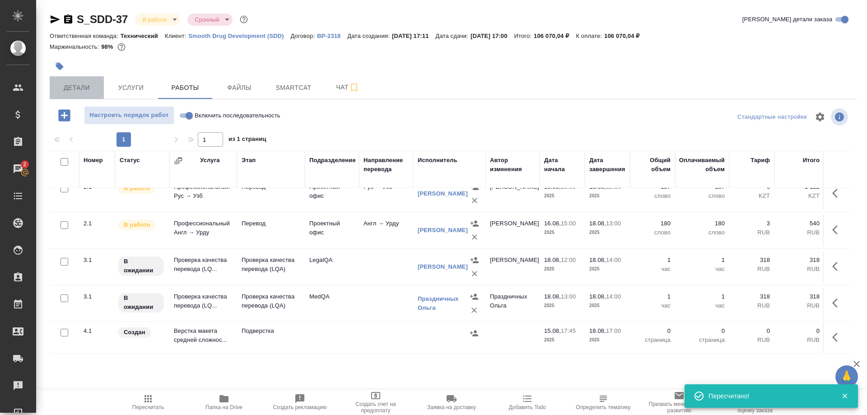
click at [80, 89] on span "Детали" at bounding box center [76, 87] width 43 height 11
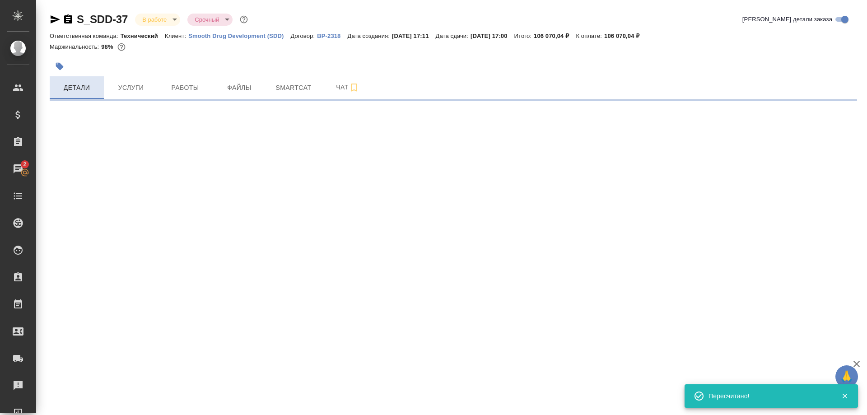
select select "RU"
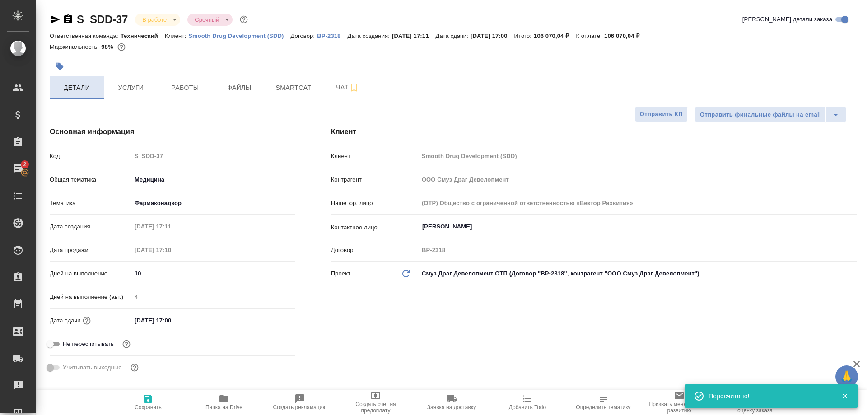
type textarea "x"
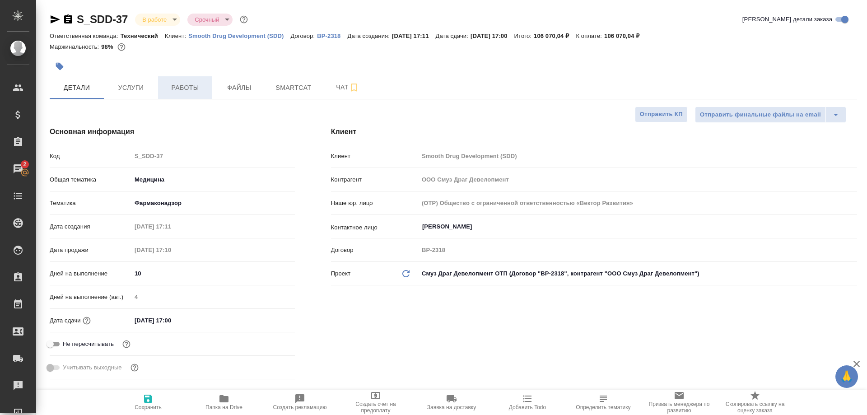
click at [186, 91] on span "Работы" at bounding box center [185, 87] width 43 height 11
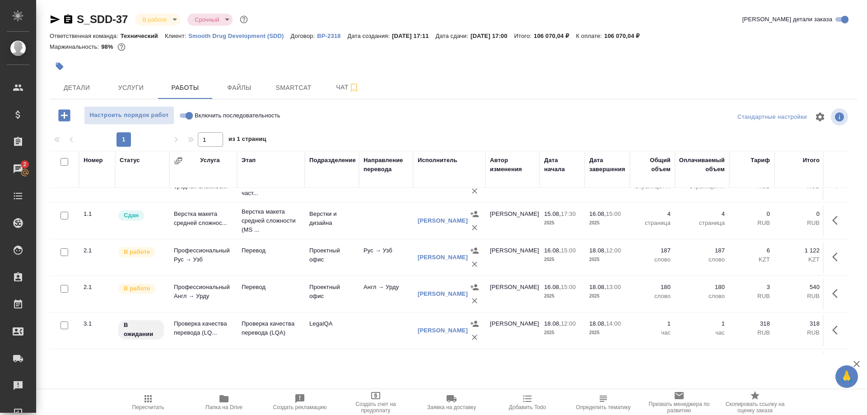
scroll to position [92, 0]
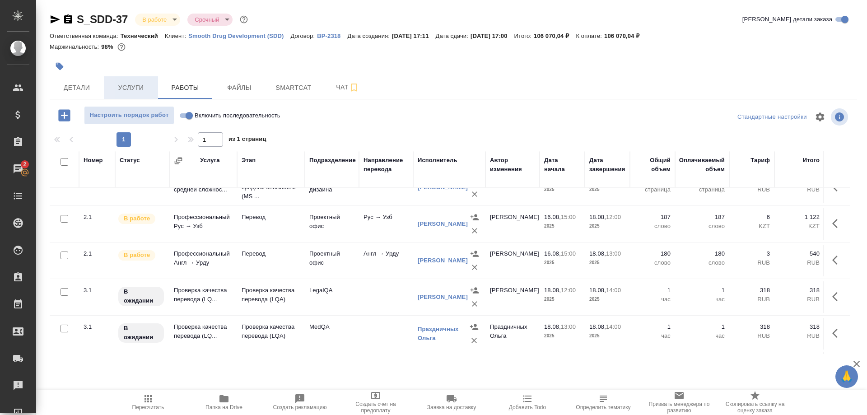
click at [127, 83] on span "Услуги" at bounding box center [130, 87] width 43 height 11
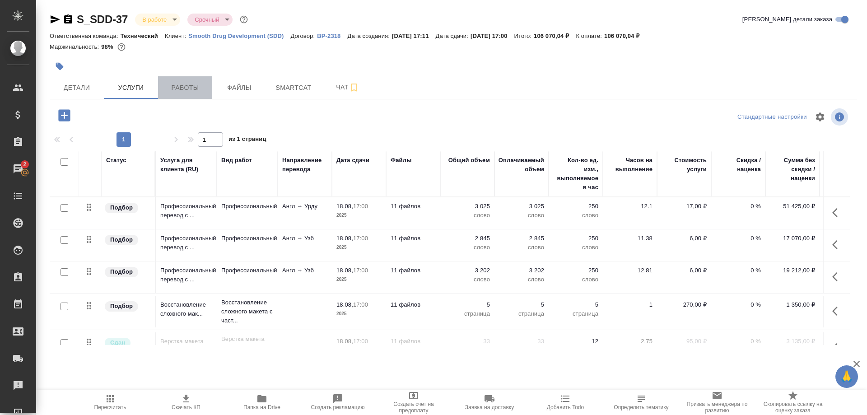
click at [183, 87] on span "Работы" at bounding box center [185, 87] width 43 height 11
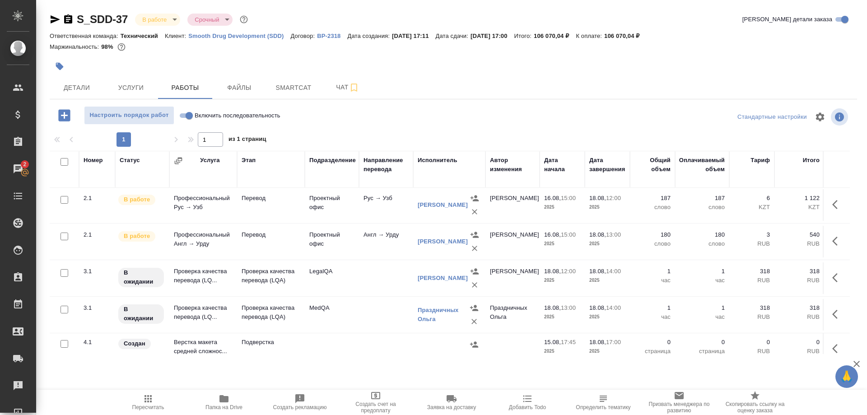
scroll to position [122, 0]
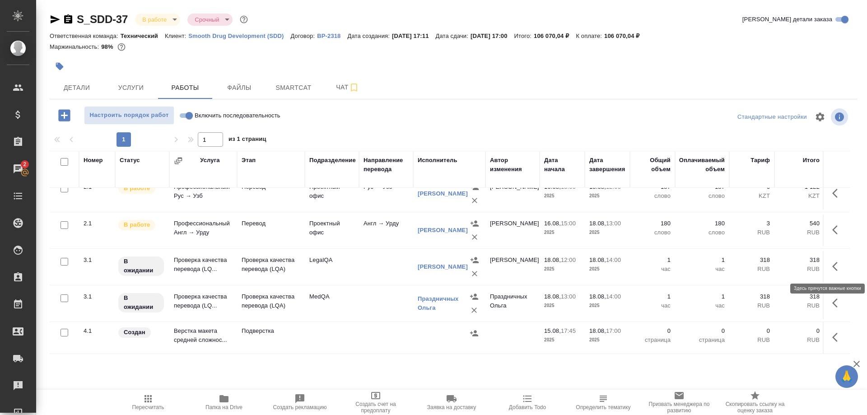
click at [833, 266] on icon "button" at bounding box center [834, 266] width 5 height 9
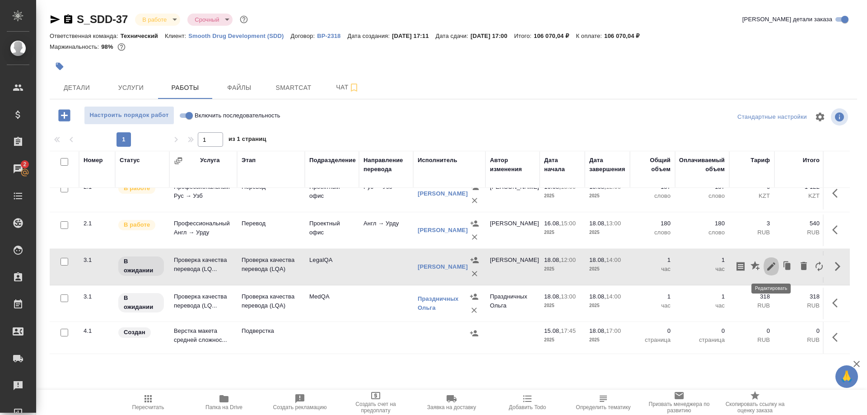
click at [772, 268] on icon "button" at bounding box center [771, 266] width 11 height 11
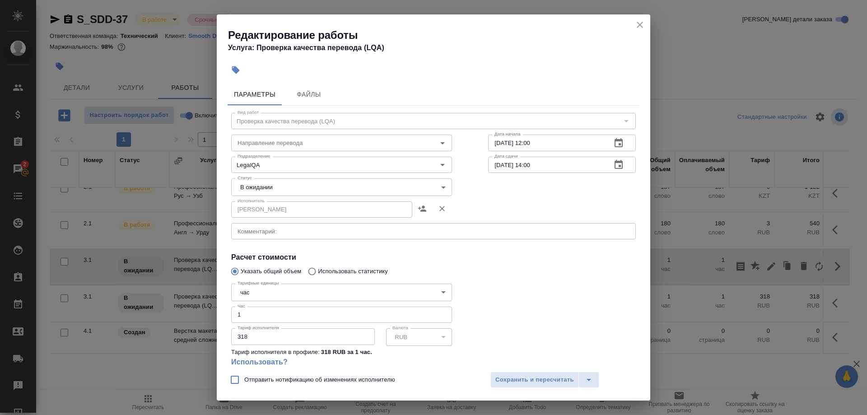
click at [632, 25] on div "Редактирование работы Услуга: Проверка качества перевода (LQA)" at bounding box center [434, 37] width 434 height 46
click at [636, 25] on icon "close" at bounding box center [640, 24] width 11 height 11
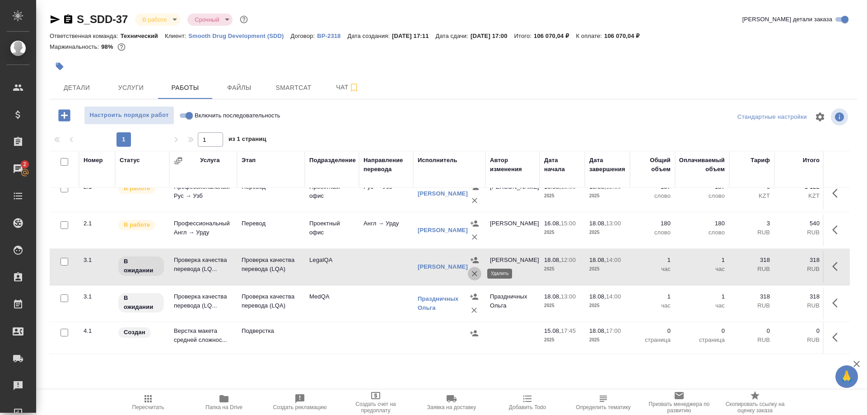
click at [470, 271] on icon "button" at bounding box center [474, 273] width 9 height 9
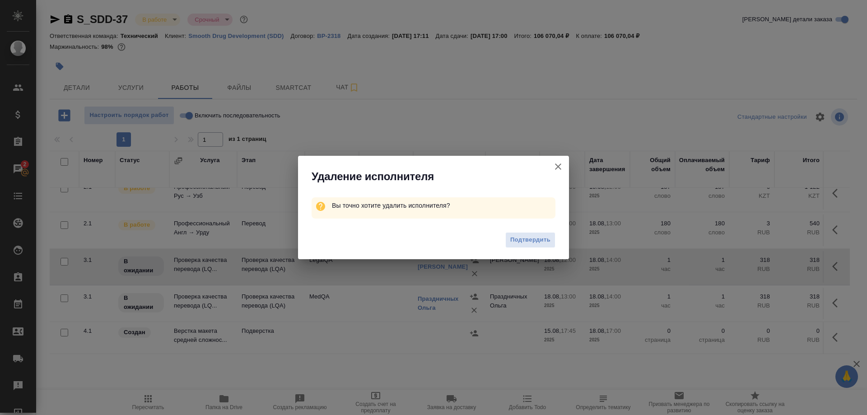
click at [505, 234] on div "Подтвердить" at bounding box center [433, 241] width 271 height 36
click at [512, 237] on span "Подтвердить" at bounding box center [530, 240] width 40 height 10
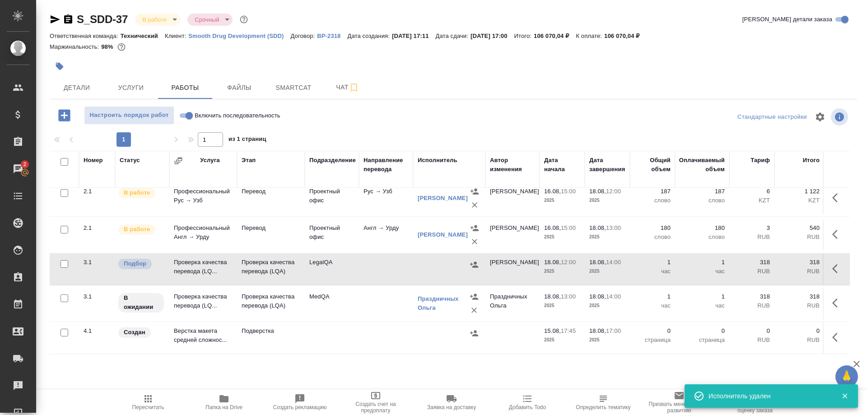
scroll to position [118, 0]
click at [832, 267] on button "button" at bounding box center [838, 269] width 22 height 22
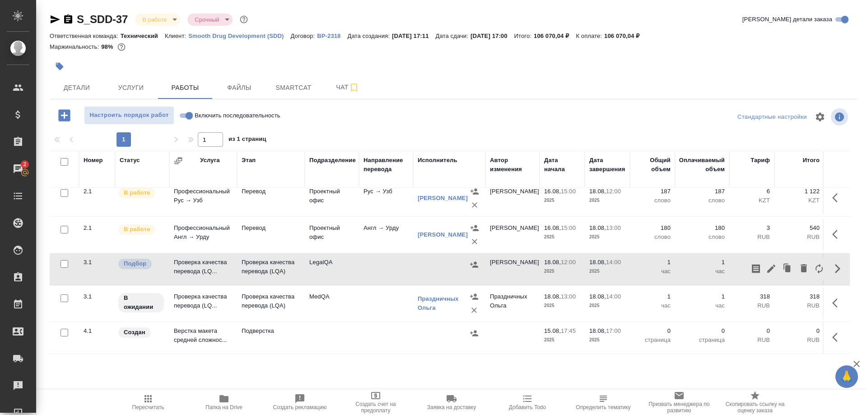
click at [426, 332] on div at bounding box center [449, 334] width 63 height 14
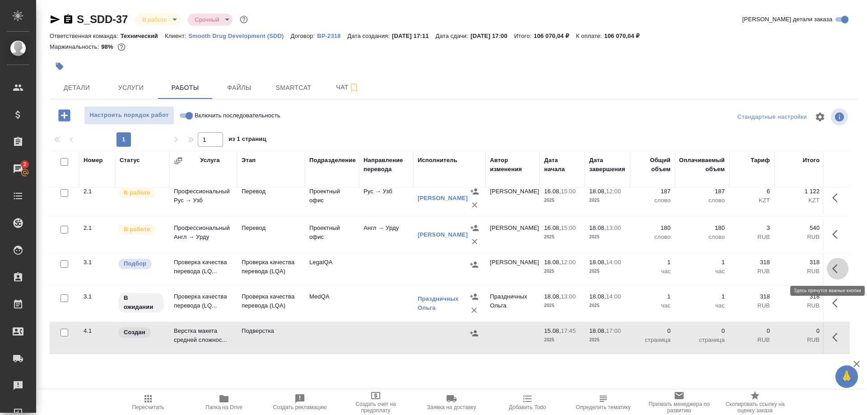
click at [831, 269] on button "button" at bounding box center [838, 269] width 22 height 22
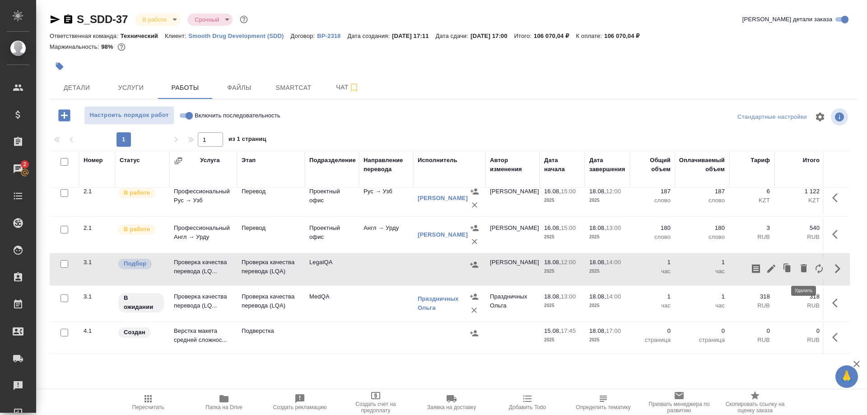
click at [802, 268] on icon "button" at bounding box center [804, 268] width 6 height 8
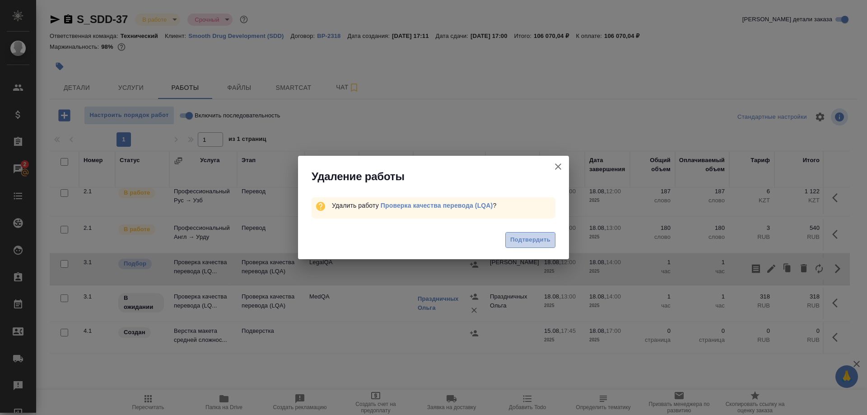
click at [533, 239] on span "Подтвердить" at bounding box center [530, 240] width 40 height 10
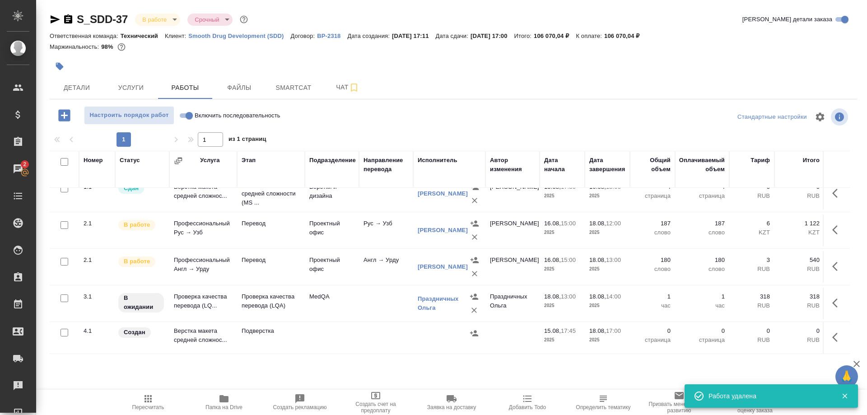
scroll to position [86, 0]
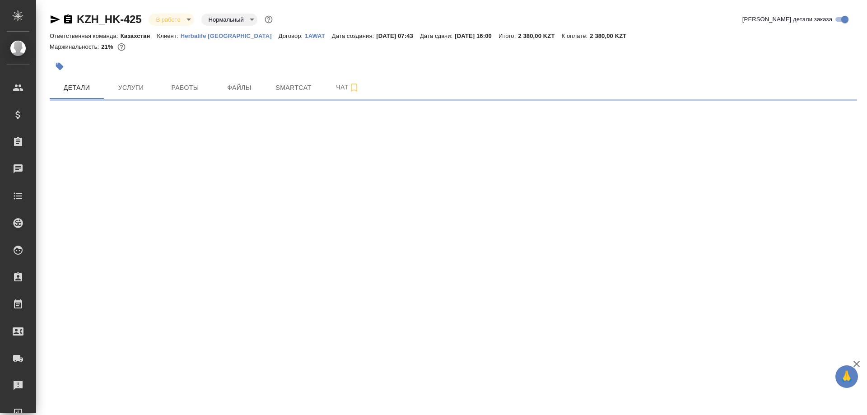
select select "RU"
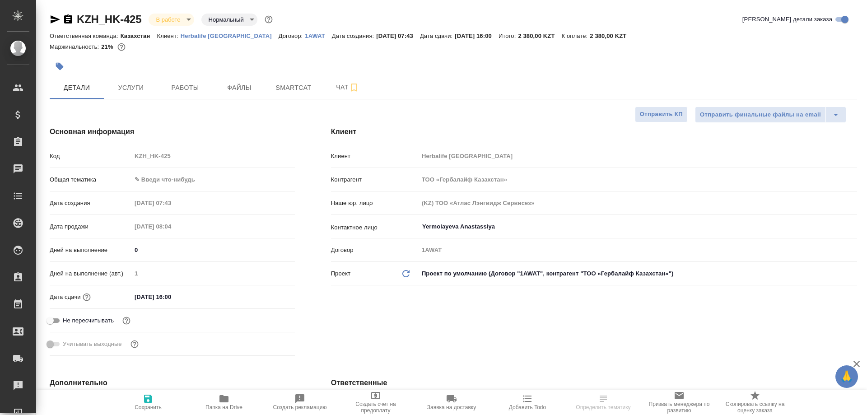
type textarea "x"
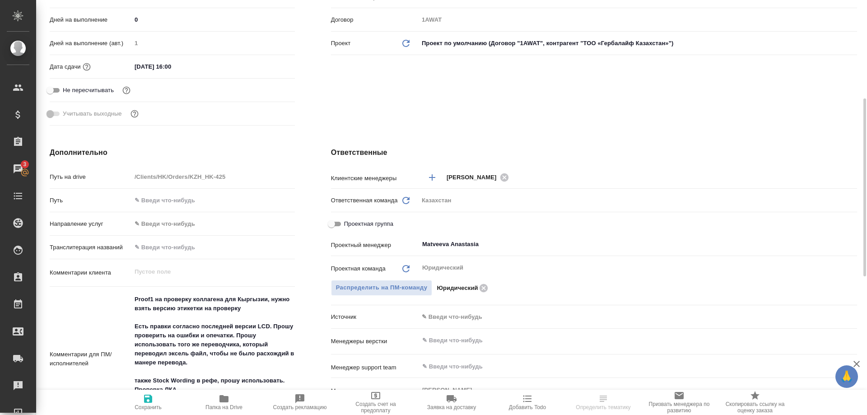
scroll to position [276, 0]
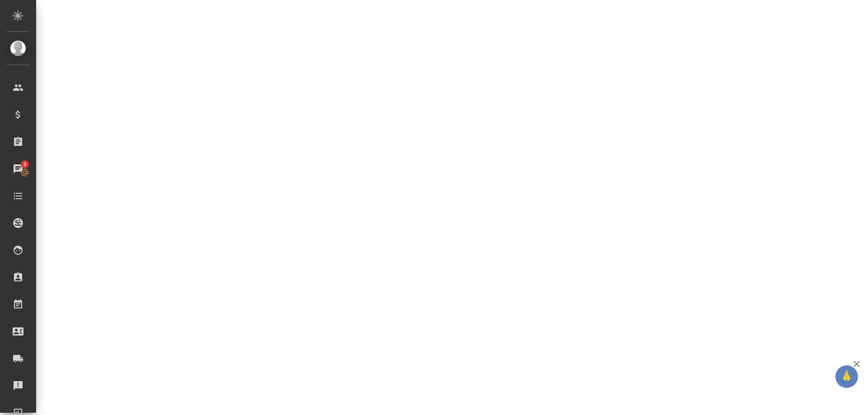
select select "RU"
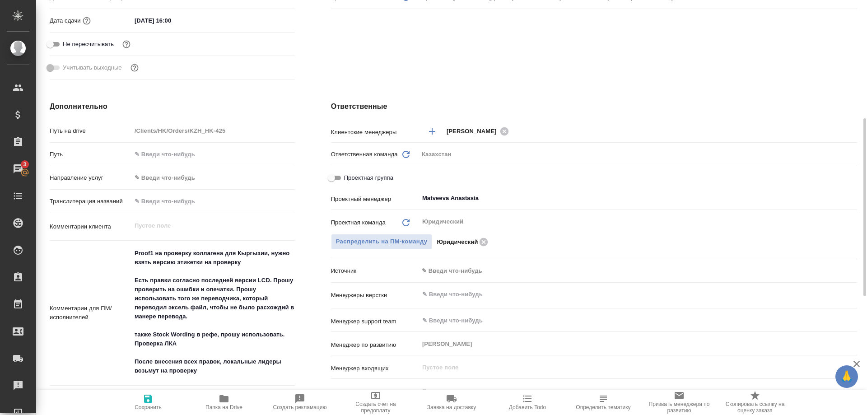
type textarea "x"
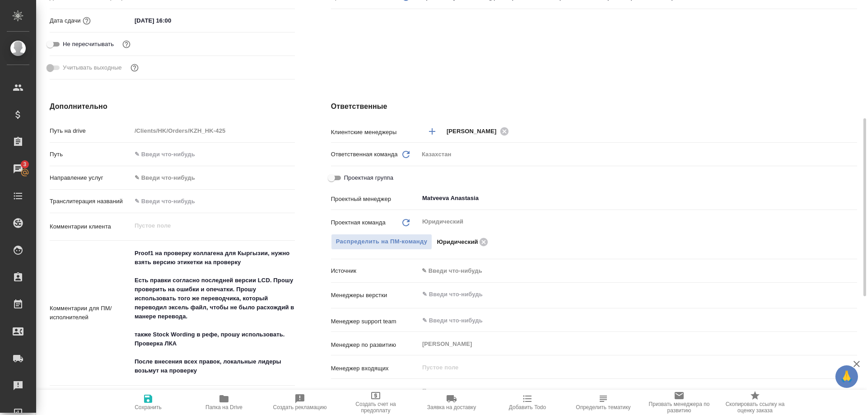
type textarea "x"
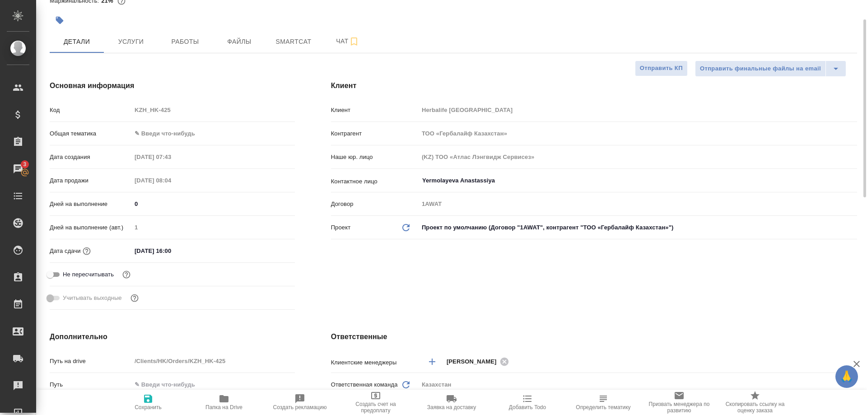
scroll to position [0, 0]
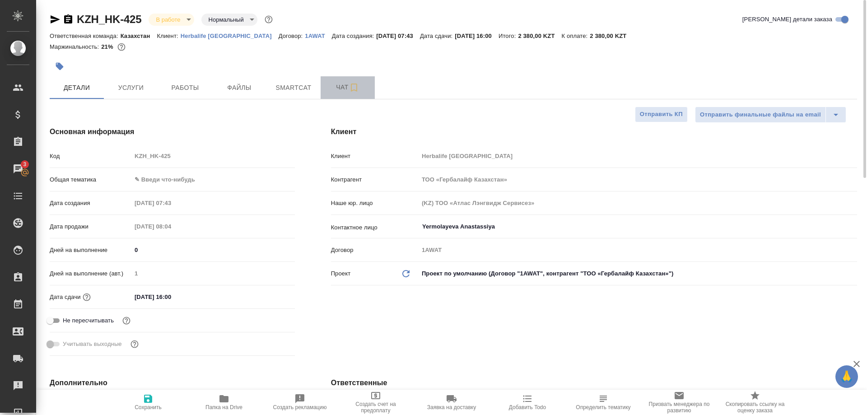
click at [326, 87] on span "Чат" at bounding box center [347, 87] width 43 height 11
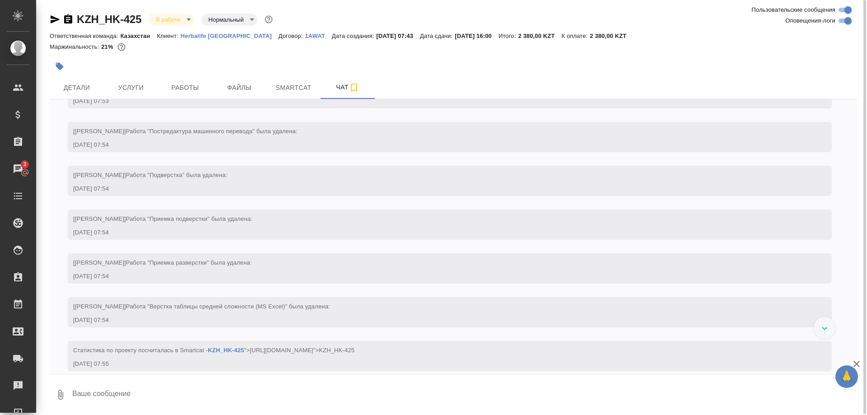
scroll to position [853, 0]
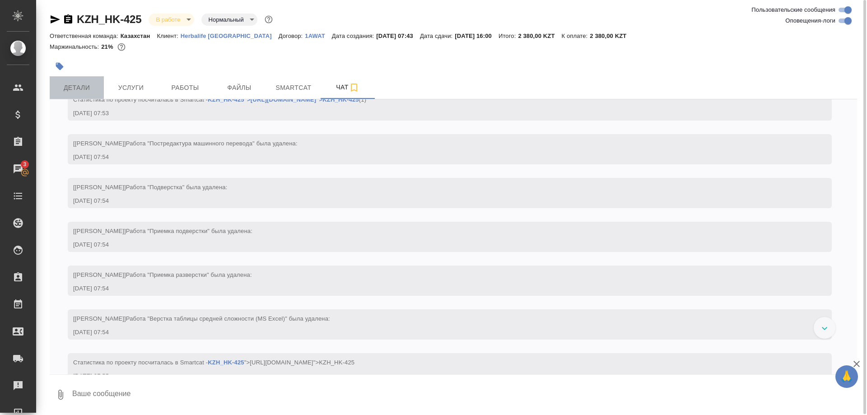
click at [78, 93] on button "Детали" at bounding box center [77, 87] width 54 height 23
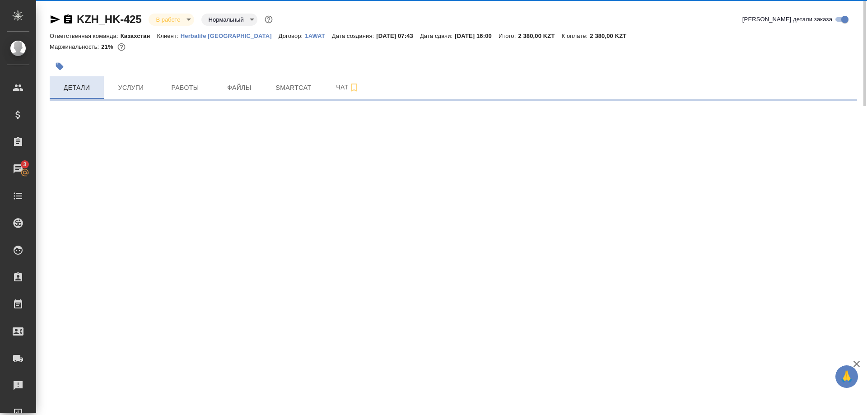
select select "RU"
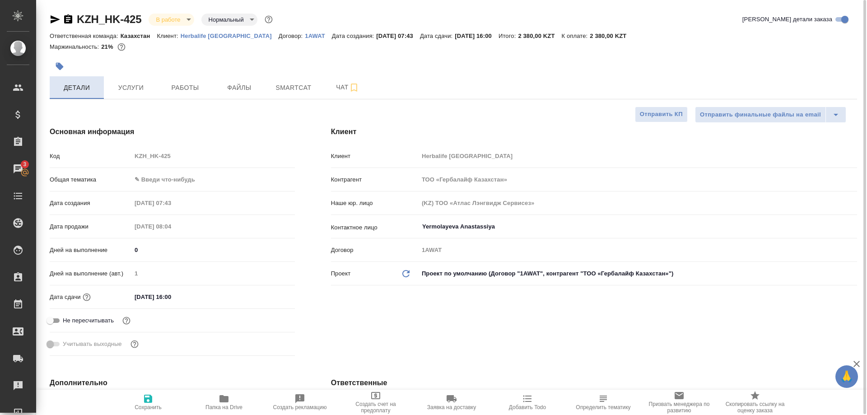
type textarea "x"
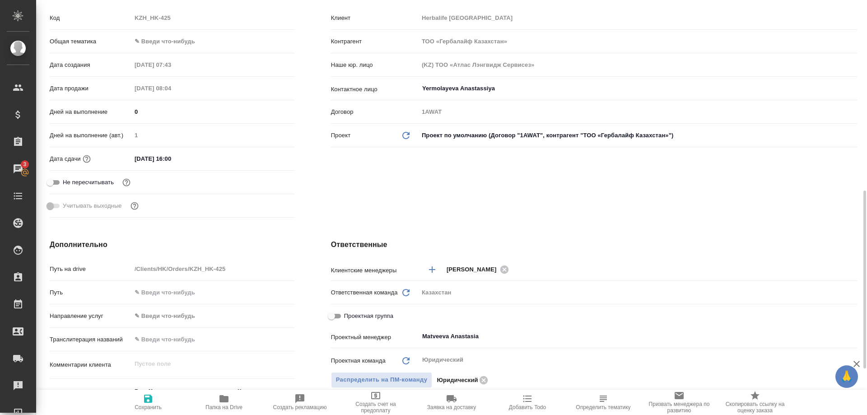
scroll to position [322, 0]
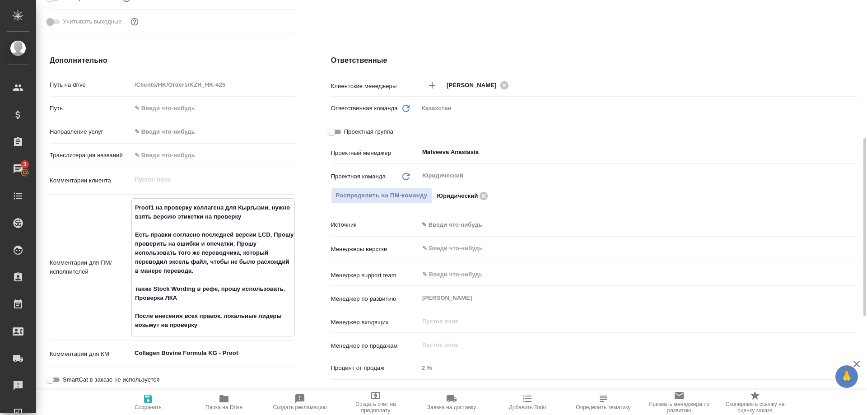
click at [183, 237] on textarea "Proof1 на проверку коллагена для Кыргызии, нужно взять версию этикетки на прове…" at bounding box center [213, 266] width 163 height 133
click at [198, 248] on textarea "Proof1 на проверку коллагена для Кыргызии, нужно взять версию этикетки на прове…" at bounding box center [213, 266] width 163 height 133
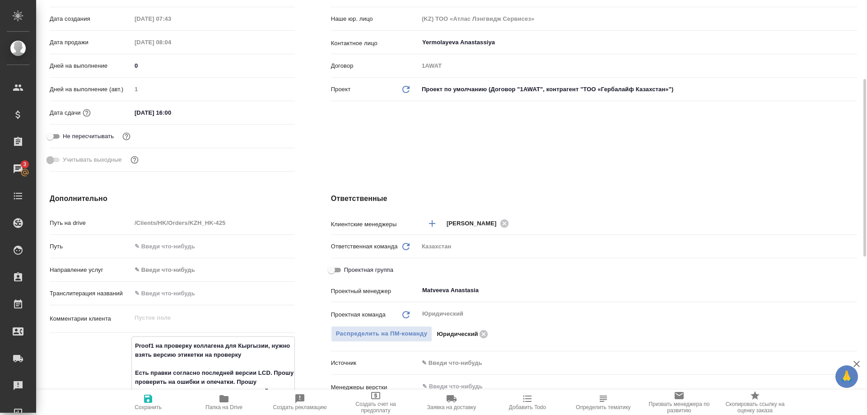
scroll to position [415, 0]
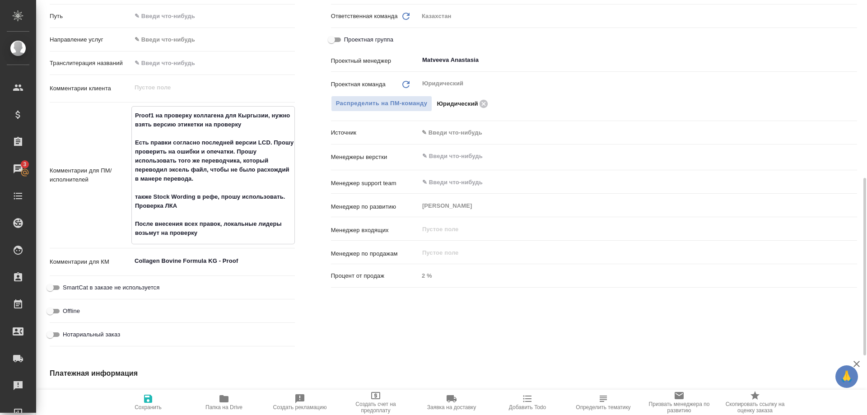
drag, startPoint x: 209, startPoint y: 229, endPoint x: 128, endPoint y: 145, distance: 117.2
click at [132, 145] on textarea "Proof1 на проверку коллагена для Кыргызии, нужно взять версию этикетки на прове…" at bounding box center [213, 174] width 163 height 133
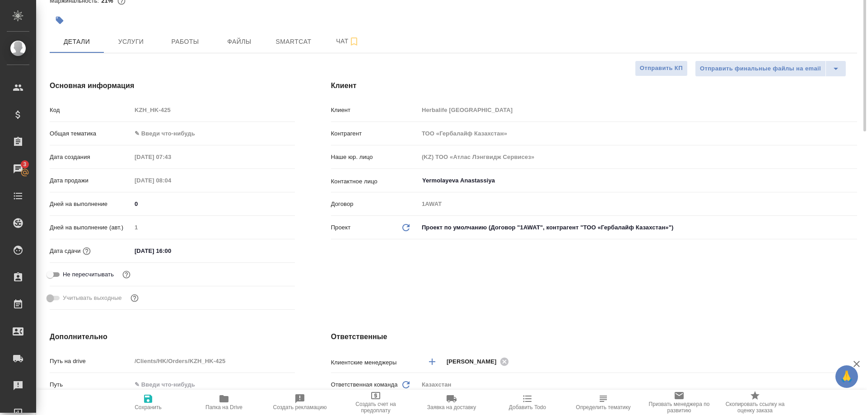
scroll to position [0, 0]
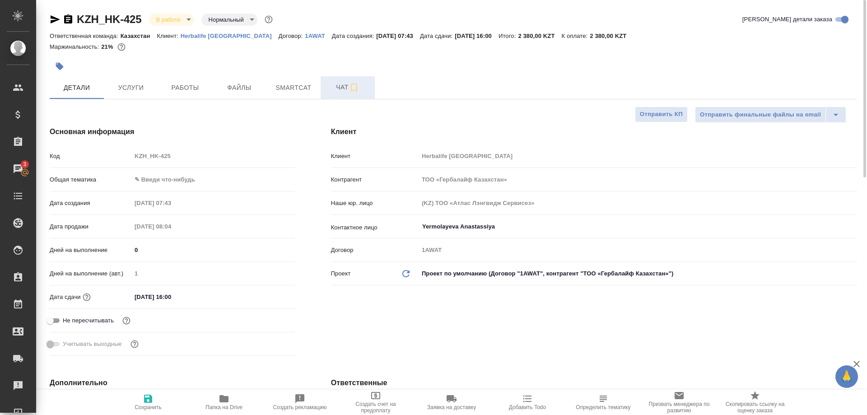
type textarea "x"
click at [328, 85] on span "Чат" at bounding box center [347, 87] width 43 height 11
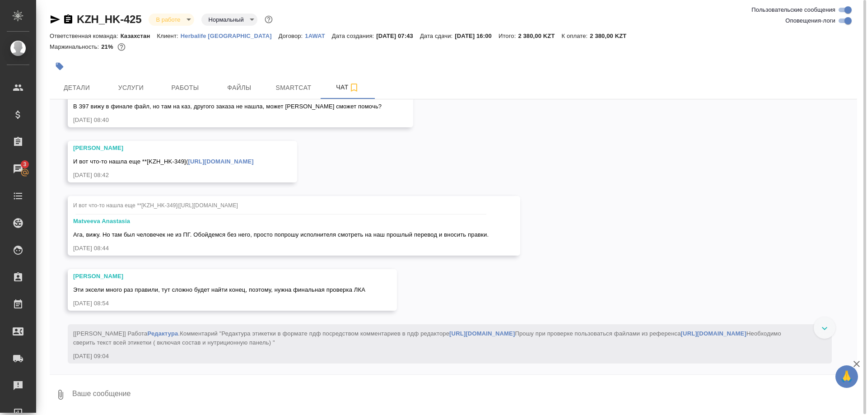
scroll to position [1636, 0]
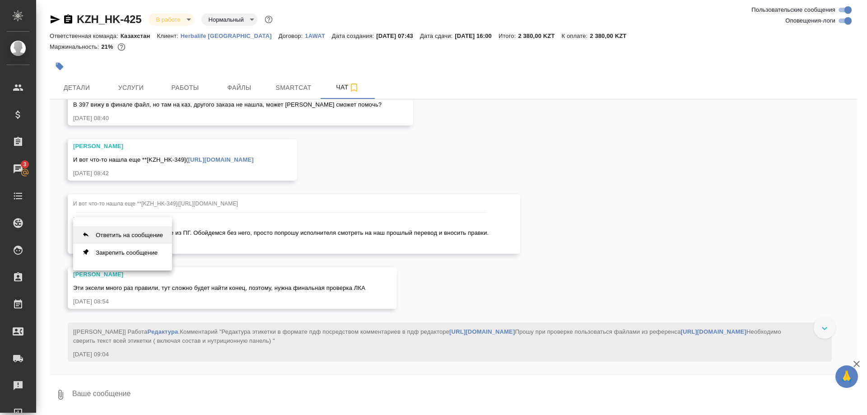
click at [120, 237] on button "Ответить на сообщение" at bounding box center [122, 235] width 99 height 18
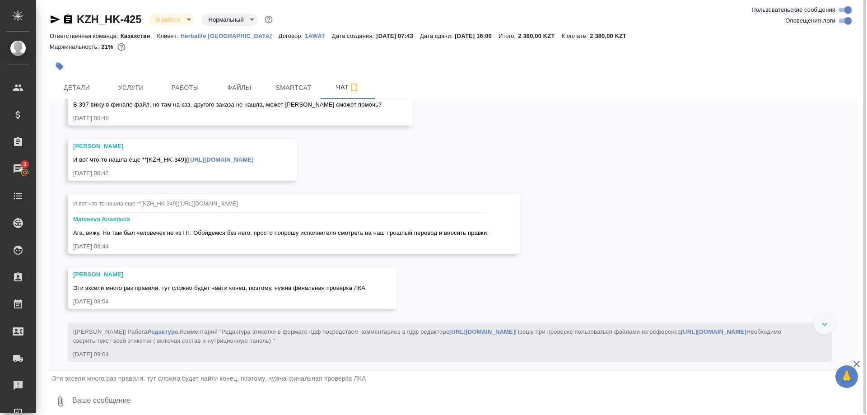
click at [96, 401] on textarea at bounding box center [464, 401] width 786 height 31
paste textarea "Есть правки согласно последней версии LCD. Прошу проверить на ошибки и опечатки…"
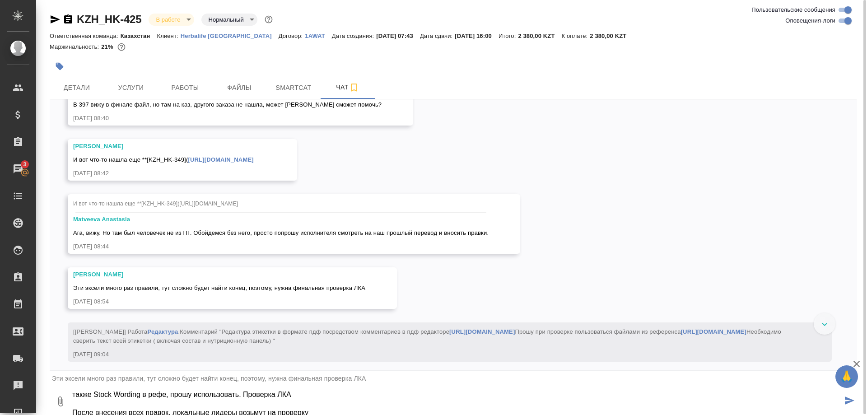
scroll to position [1, 0]
click at [237, 392] on textarea "Коллеги, всем привет! Есть правки согласно последней версии LCD. Прошу проверит…" at bounding box center [456, 400] width 771 height 31
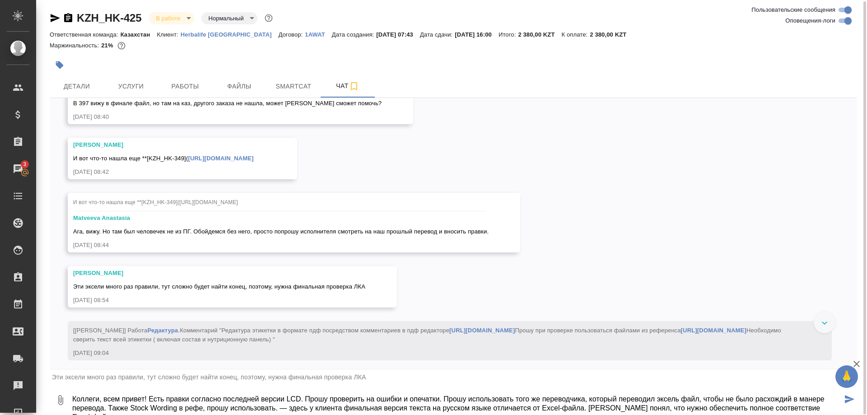
scroll to position [6, 0]
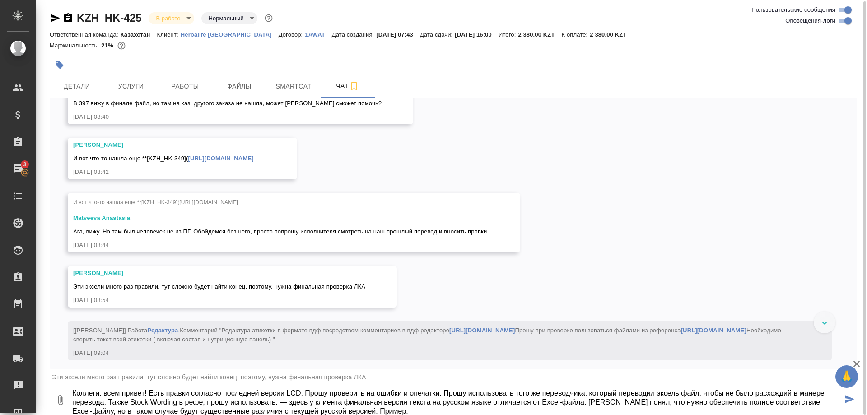
paste textarea "Концентрат напитка». «Collagen Beauty Complex. Bovine formula» содержит биоакти…"
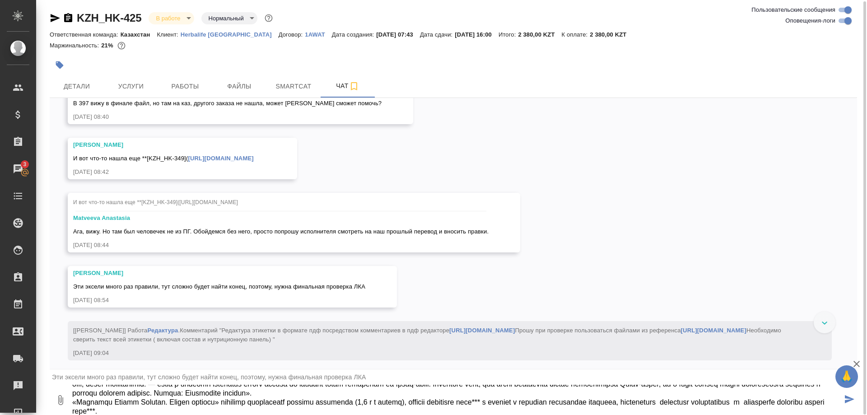
click at [386, 393] on textarea at bounding box center [456, 400] width 771 height 31
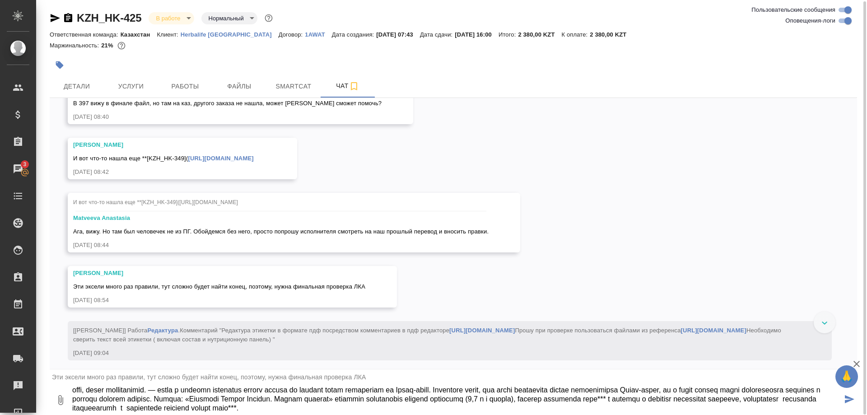
scroll to position [18, 0]
click at [507, 407] on textarea at bounding box center [456, 400] width 771 height 31
paste textarea "«Collagen Beauty Complex. Bovine formula» содержит биоактивные пептиды коллаген…"
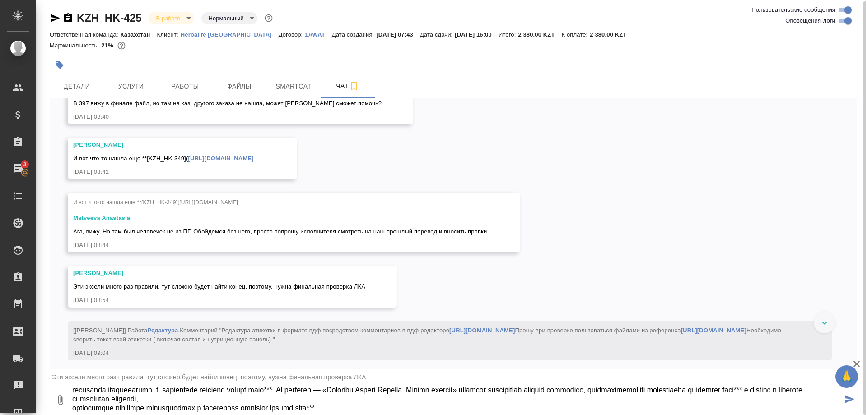
scroll to position [36, 0]
click at [534, 397] on textarea at bounding box center [456, 400] width 771 height 31
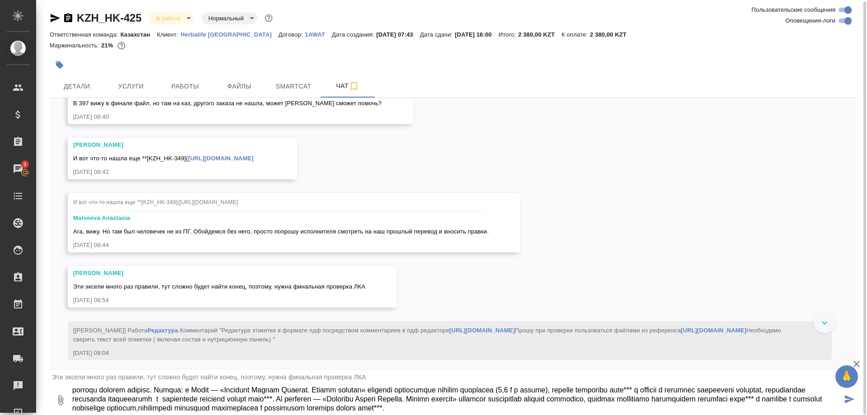
scroll to position [27, 0]
click at [551, 392] on textarea at bounding box center [456, 400] width 771 height 31
type textarea "Коллеги, всем привет! Есть правки согласно последней версии LCD. Прошу проверит…"
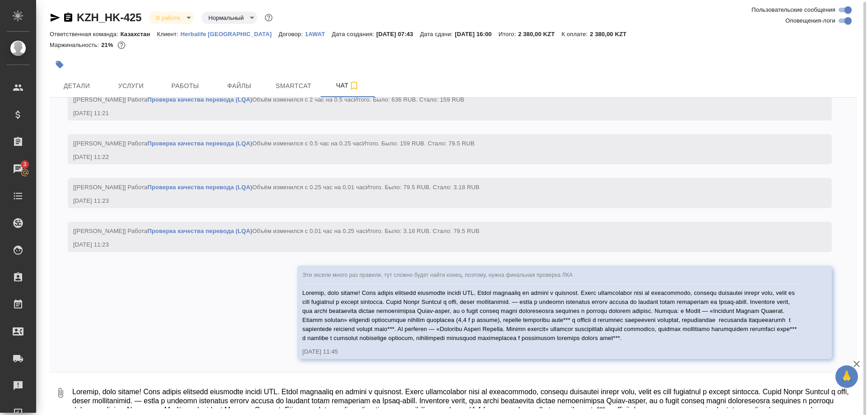
scroll to position [2996, 0]
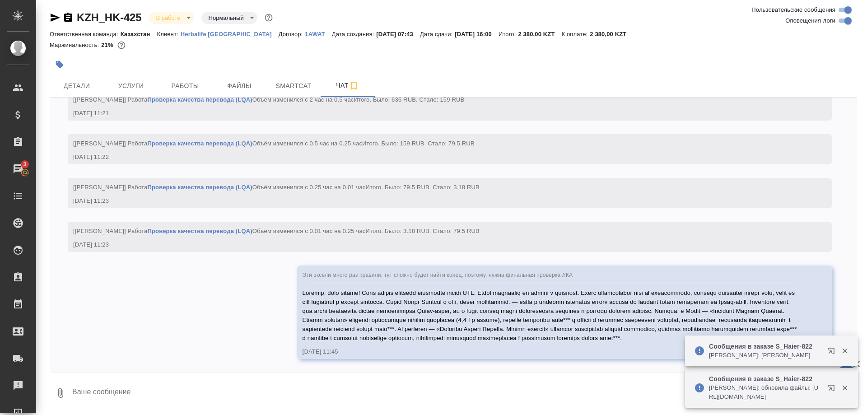
click at [827, 388] on button "button" at bounding box center [833, 390] width 22 height 22
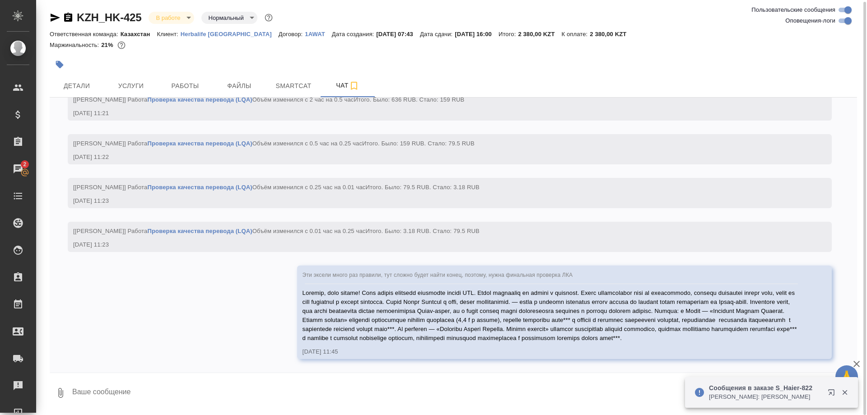
click at [414, 384] on textarea at bounding box center [464, 393] width 786 height 31
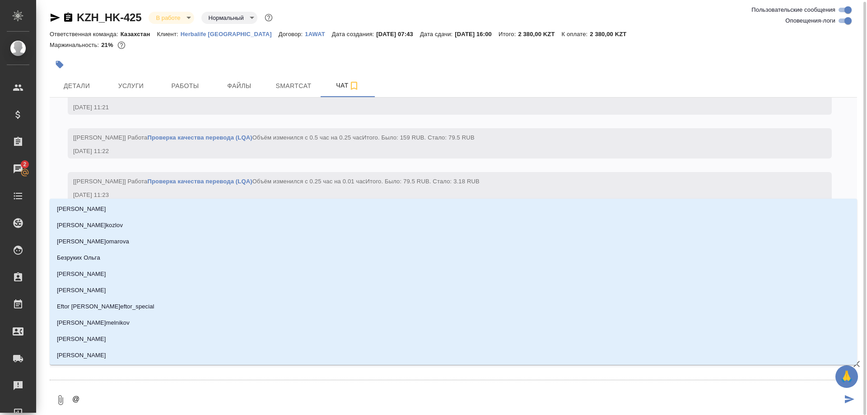
type textarea "@с"
type input "с"
type textarea "@са"
type input "са"
type textarea "@сат"
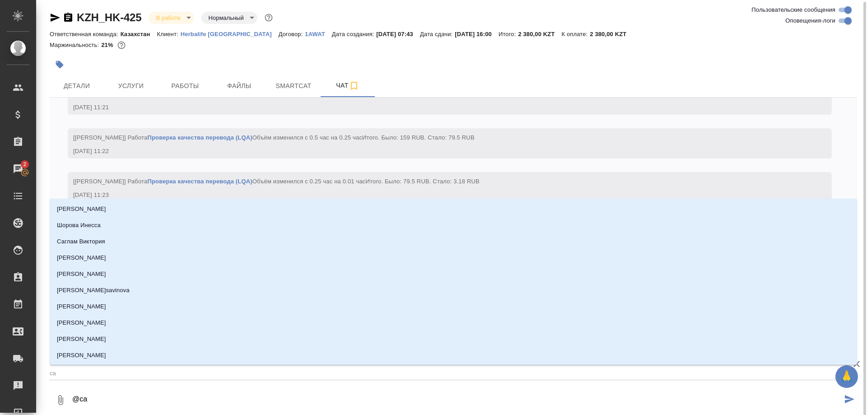
type input "сат"
type textarea "@сати"
type input "сати"
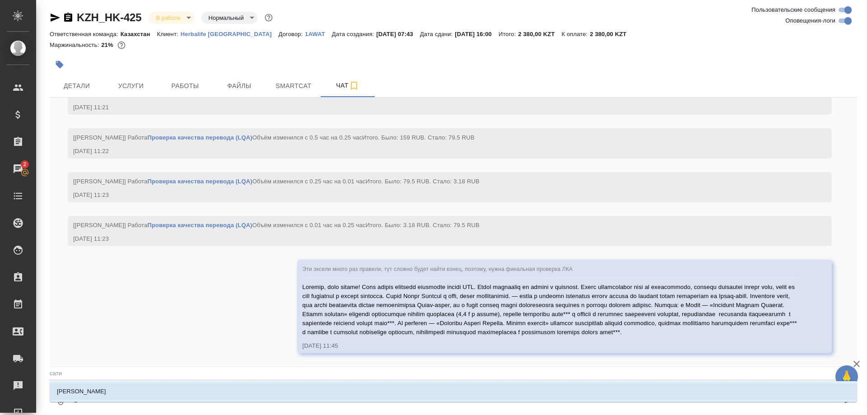
click at [166, 387] on li "Асланукова Сати" at bounding box center [454, 391] width 808 height 16
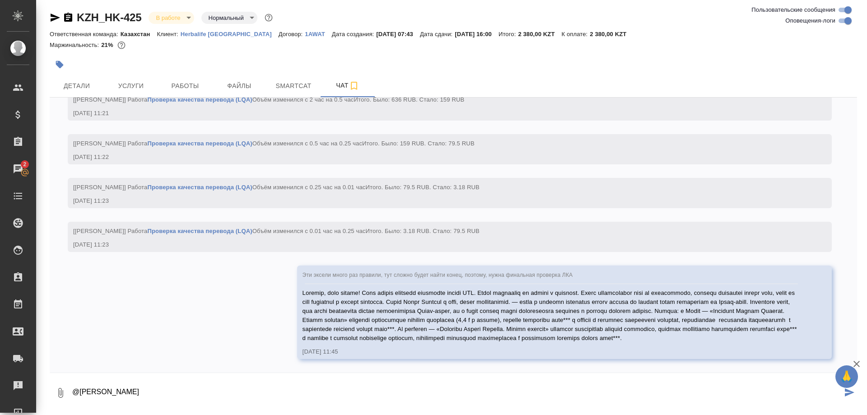
type textarea "@Асланукова Сати"
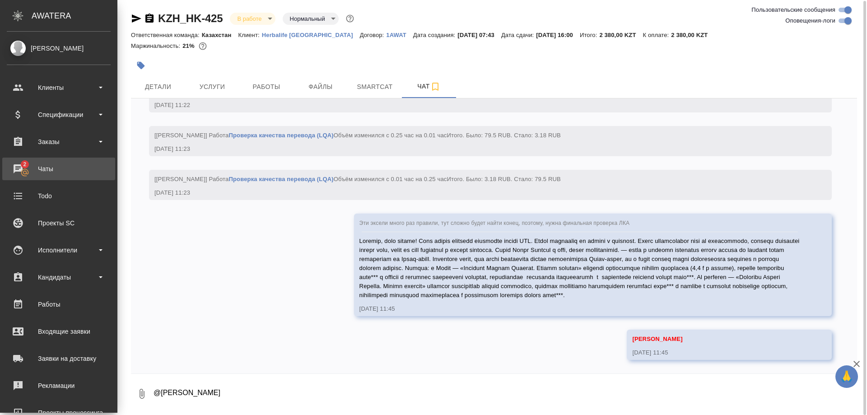
scroll to position [1, 0]
click at [22, 167] on div "Чаты" at bounding box center [59, 169] width 104 height 14
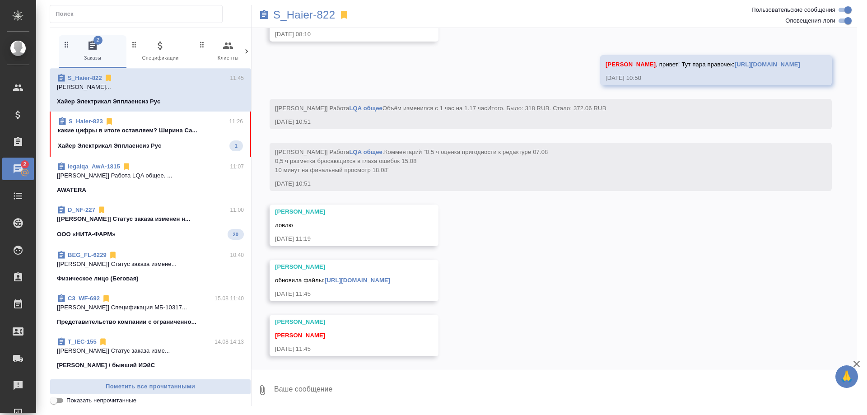
scroll to position [17523, 0]
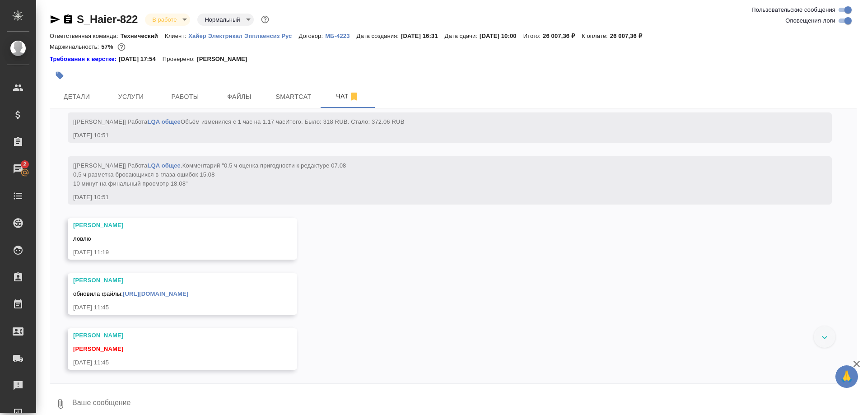
scroll to position [17073, 0]
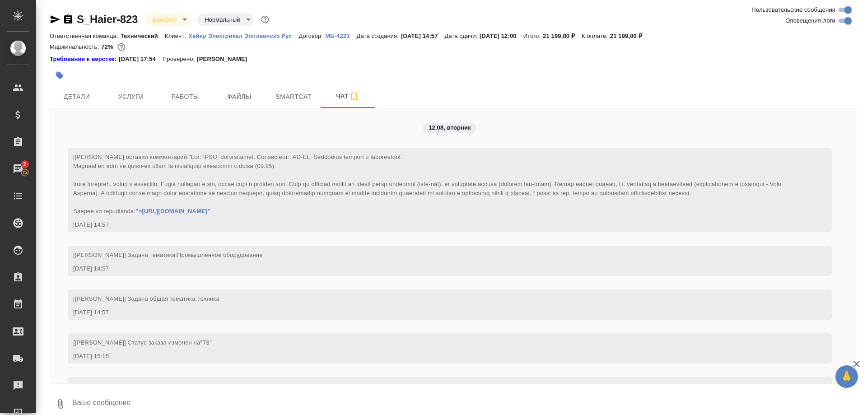
scroll to position [10657, 0]
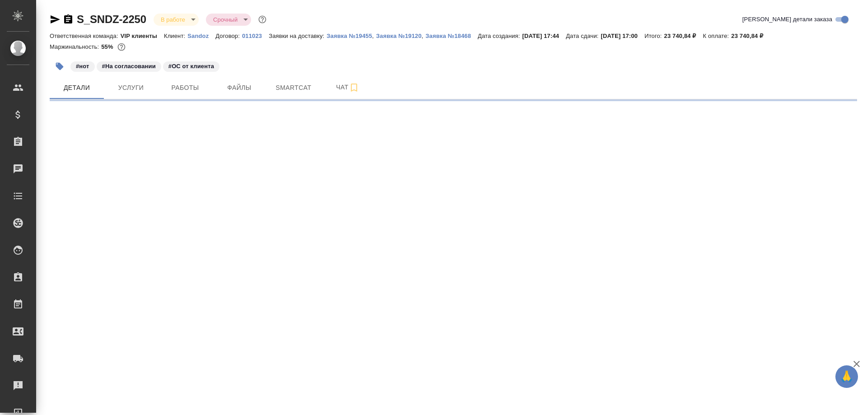
select select "RU"
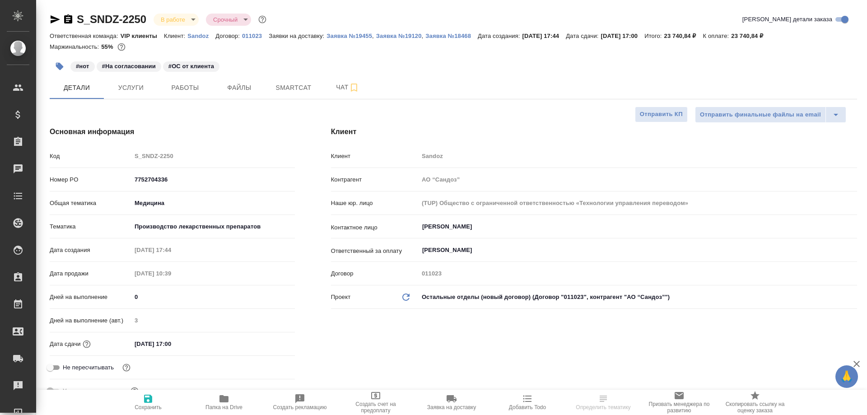
type textarea "x"
click at [183, 87] on span "Работы" at bounding box center [185, 87] width 43 height 11
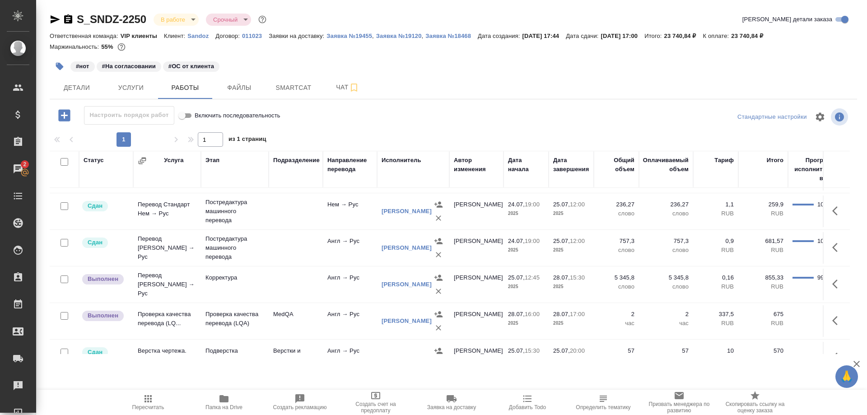
scroll to position [173, 0]
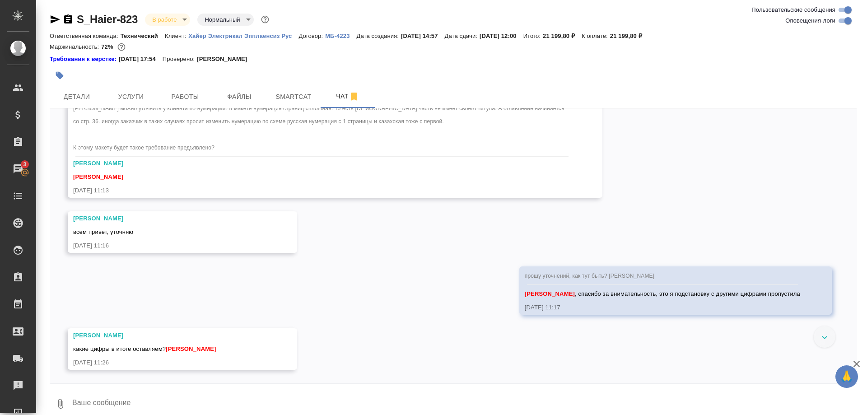
scroll to position [10712, 0]
click at [140, 391] on textarea at bounding box center [464, 403] width 786 height 31
type textarea "423"
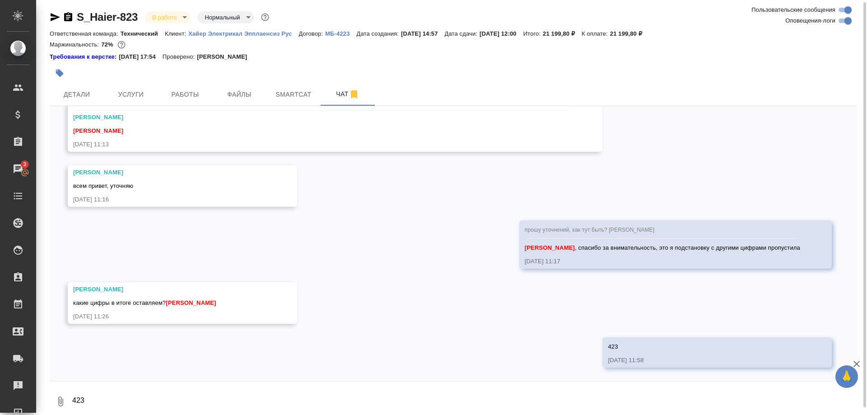
scroll to position [10756, 0]
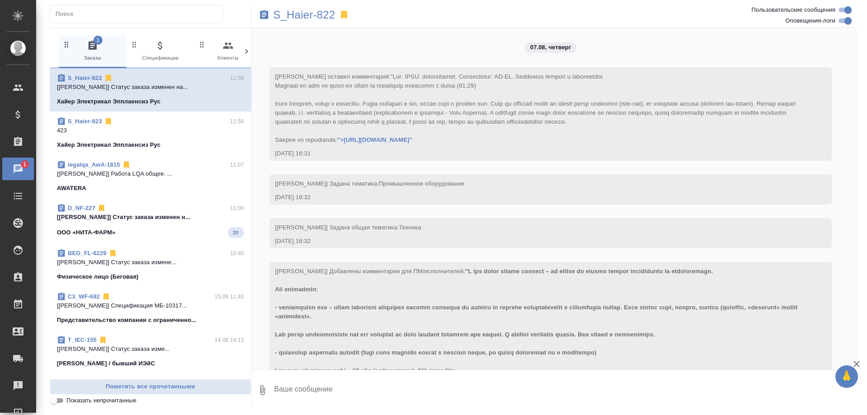
scroll to position [17666, 0]
